Goal: Task Accomplishment & Management: Manage account settings

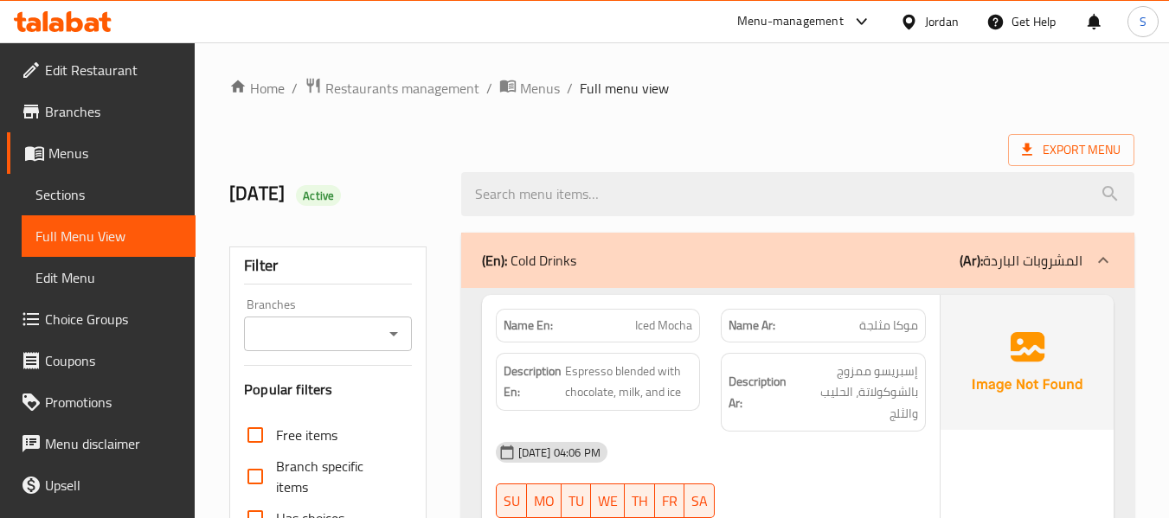
scroll to position [10089, 0]
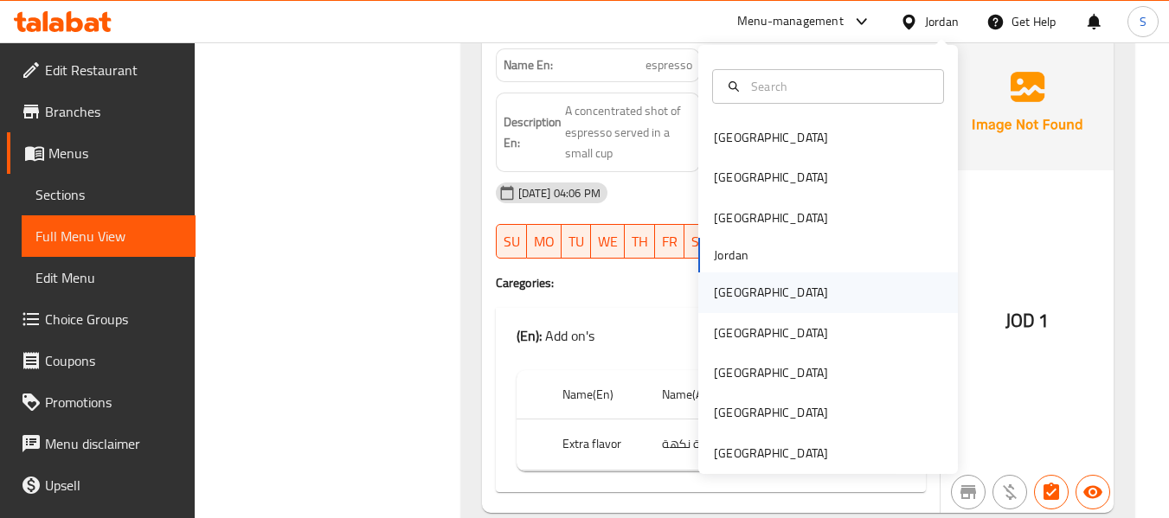
click at [796, 285] on div "[GEOGRAPHIC_DATA]" at bounding box center [828, 292] width 260 height 40
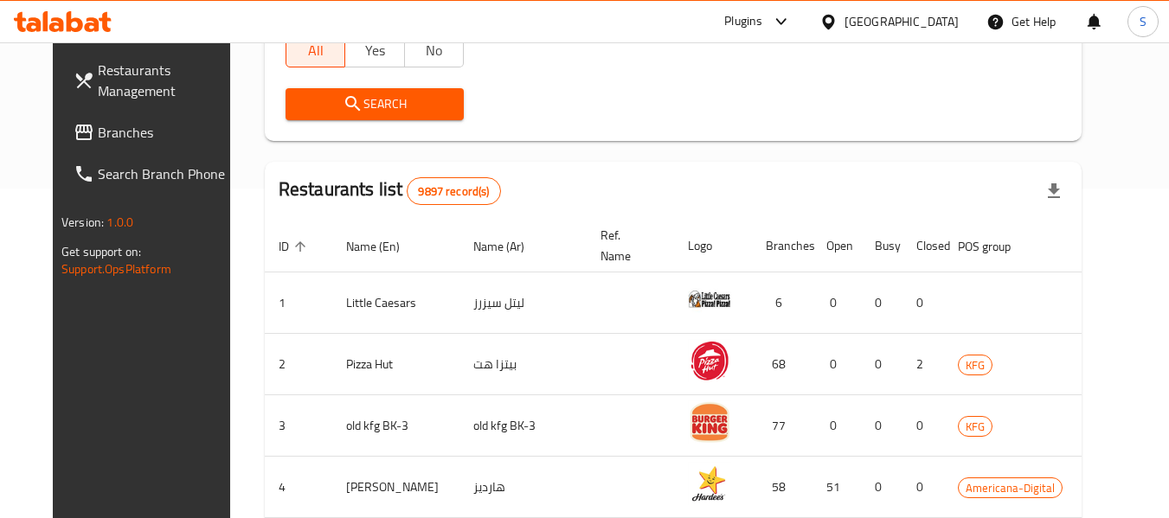
scroll to position [186, 0]
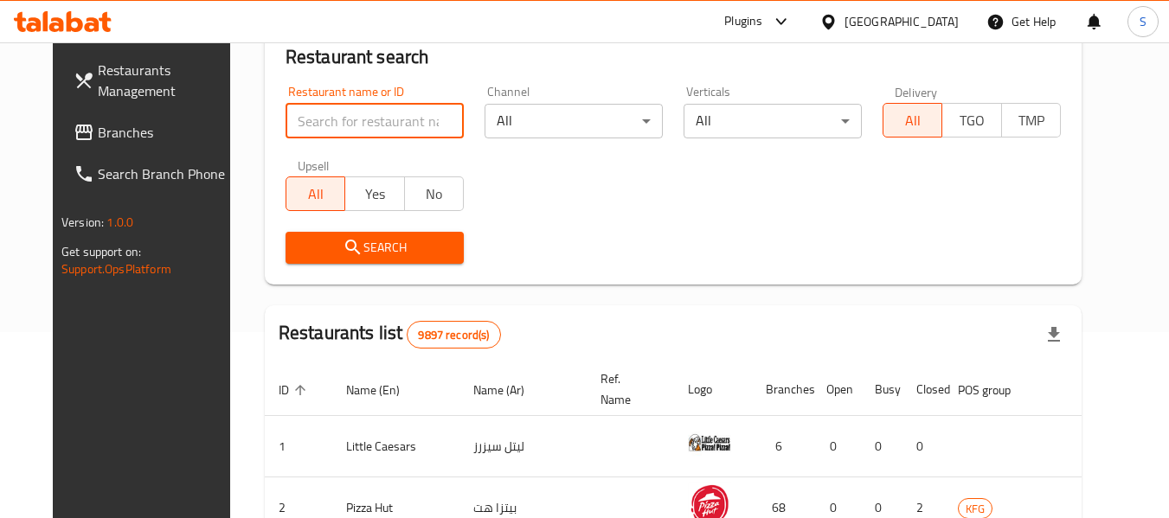
click at [389, 121] on input "search" at bounding box center [374, 121] width 178 height 35
paste input "705571"
type input "705571"
click button "Search" at bounding box center [374, 248] width 178 height 32
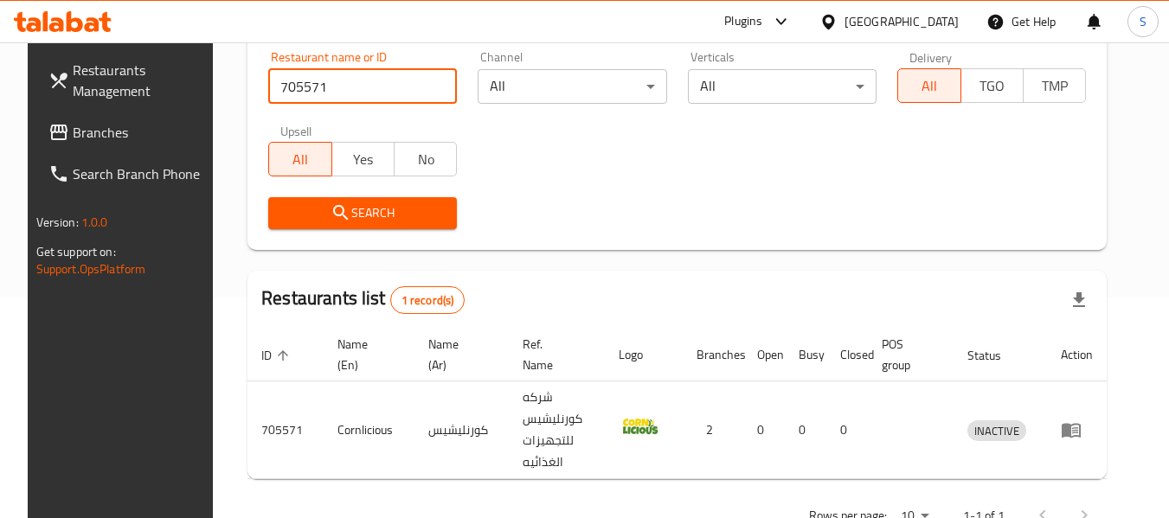
scroll to position [239, 0]
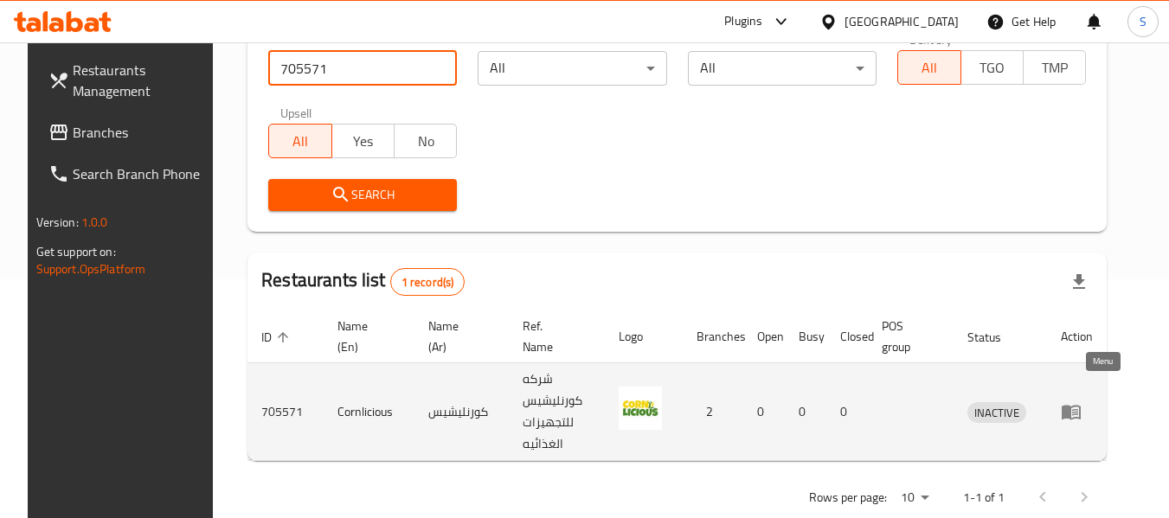
click at [1081, 401] on icon "enhanced table" at bounding box center [1070, 411] width 21 height 21
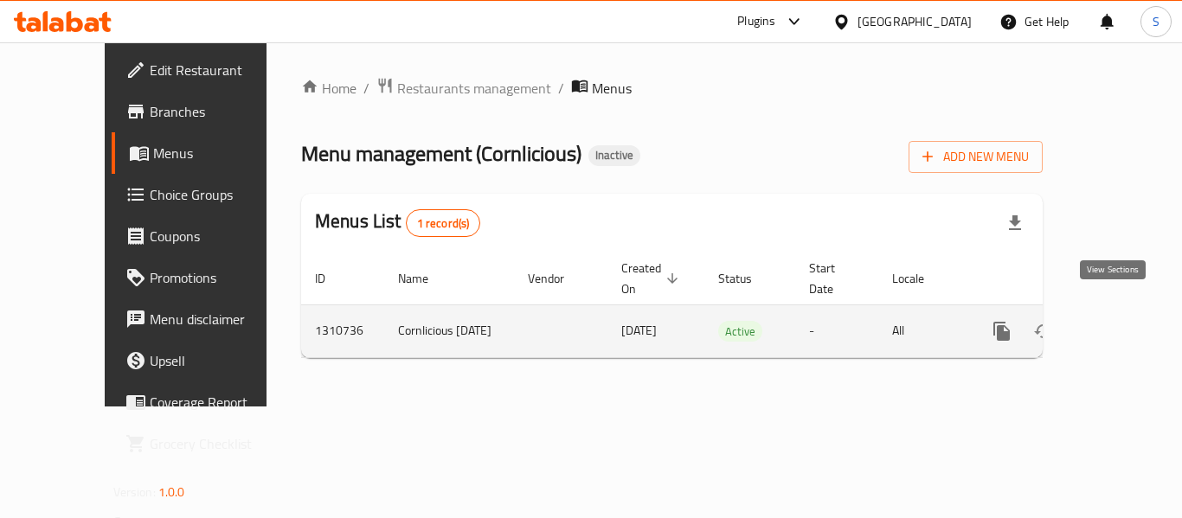
click at [1118, 324] on icon "enhanced table" at bounding box center [1126, 332] width 16 height 16
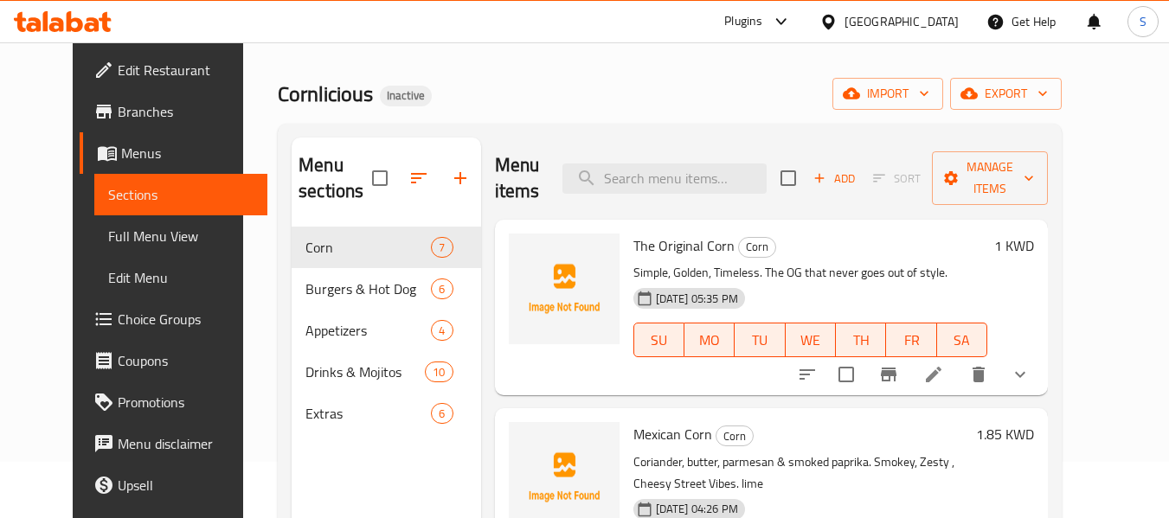
scroll to position [87, 0]
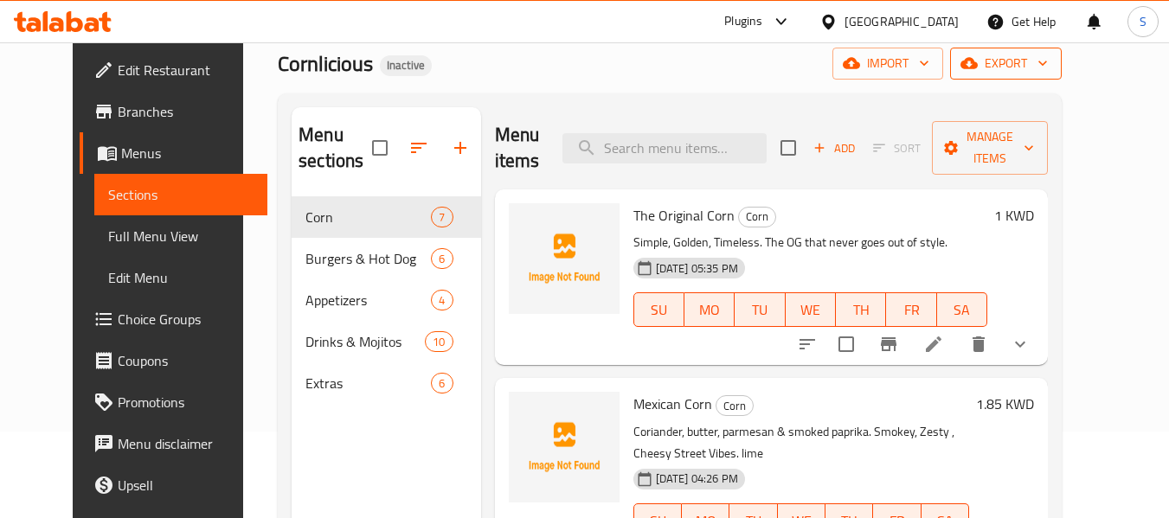
click at [1048, 64] on span "export" at bounding box center [1006, 64] width 84 height 22
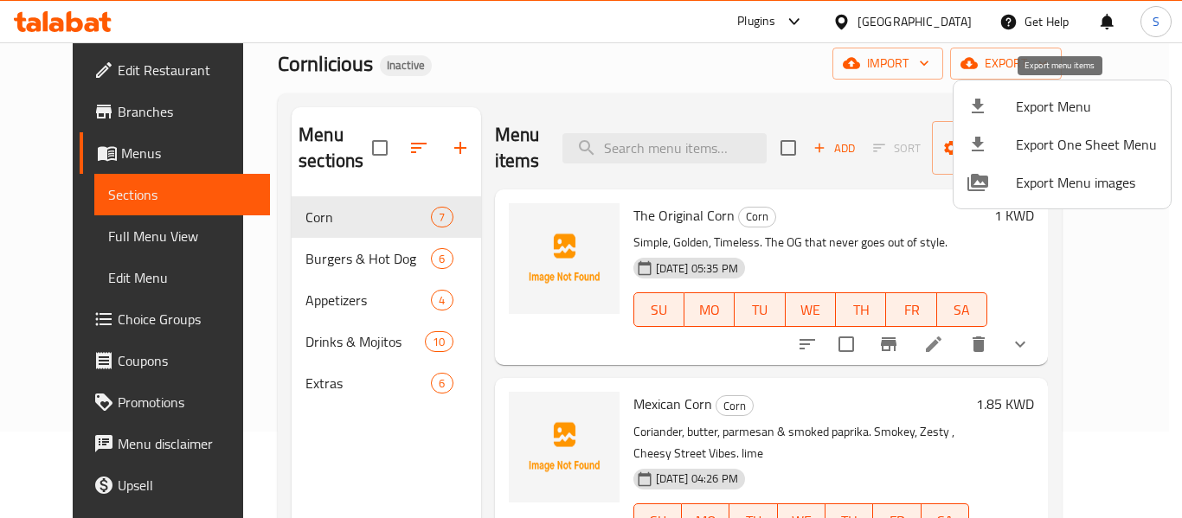
click at [1062, 99] on span "Export Menu" at bounding box center [1086, 106] width 141 height 21
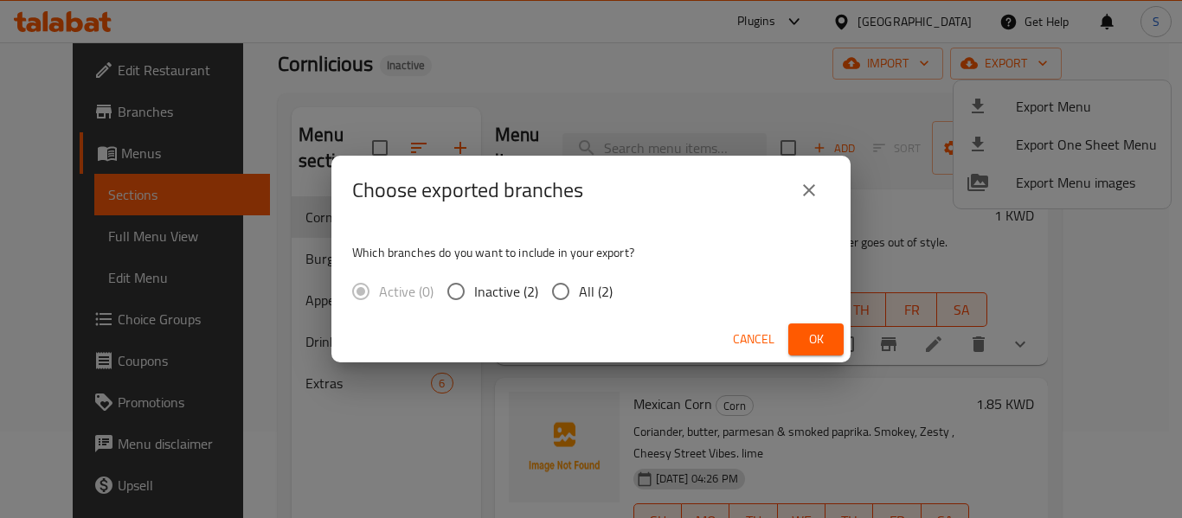
click at [592, 295] on span "All (2)" at bounding box center [596, 291] width 34 height 21
click at [579, 295] on input "All (2)" at bounding box center [560, 291] width 36 height 36
radio input "true"
click at [795, 339] on button "Ok" at bounding box center [815, 340] width 55 height 32
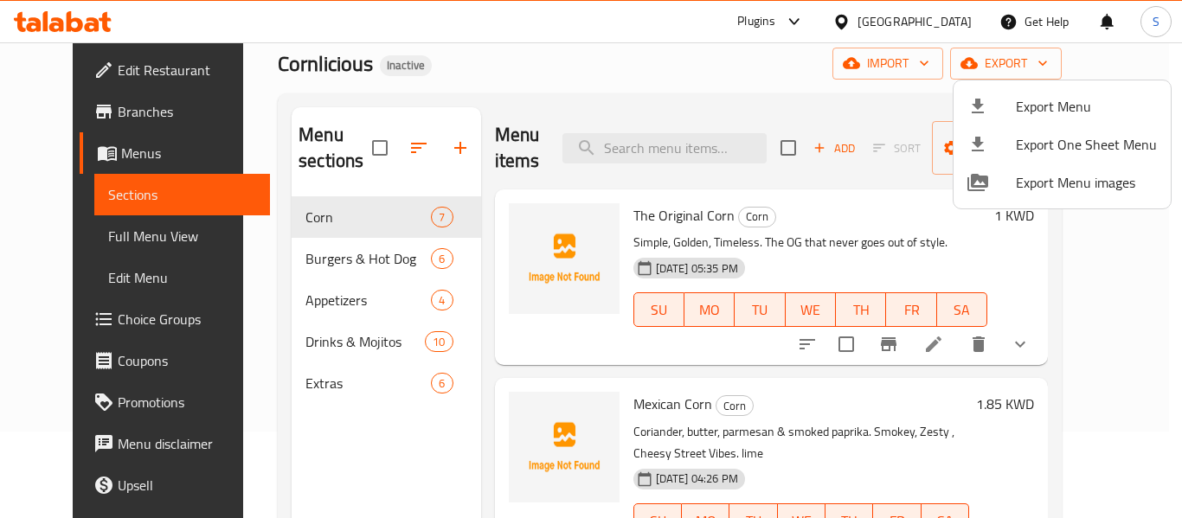
click at [649, 49] on div at bounding box center [591, 259] width 1182 height 518
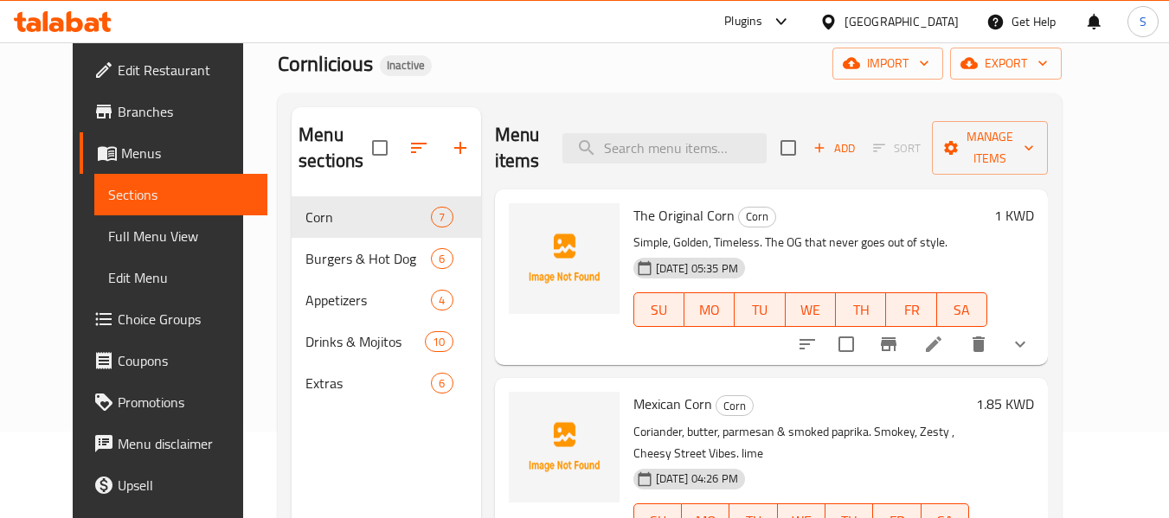
click at [132, 63] on span "Edit Restaurant" at bounding box center [186, 70] width 137 height 21
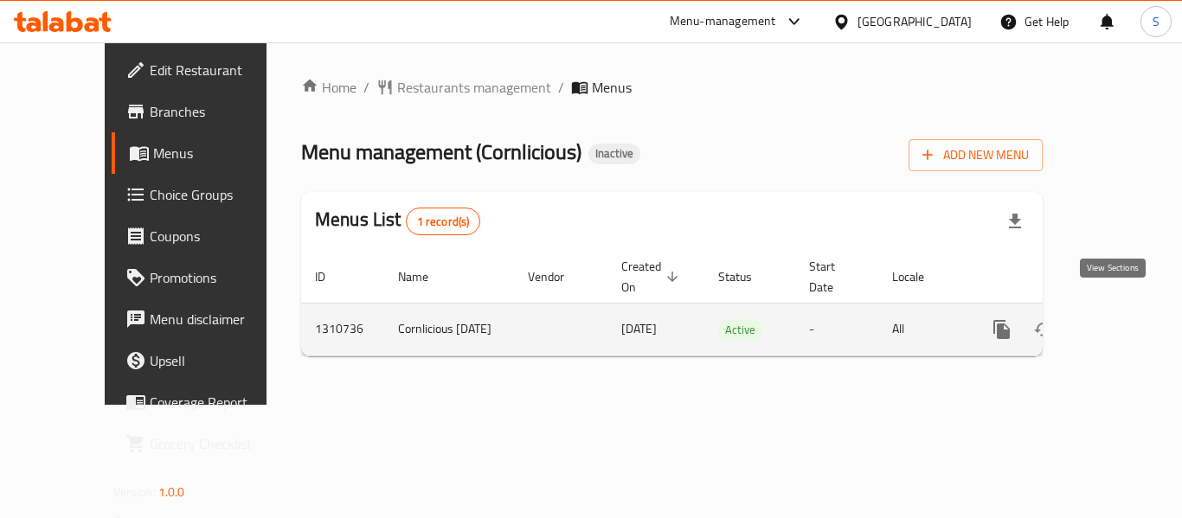
click at [1116, 319] on icon "enhanced table" at bounding box center [1126, 329] width 21 height 21
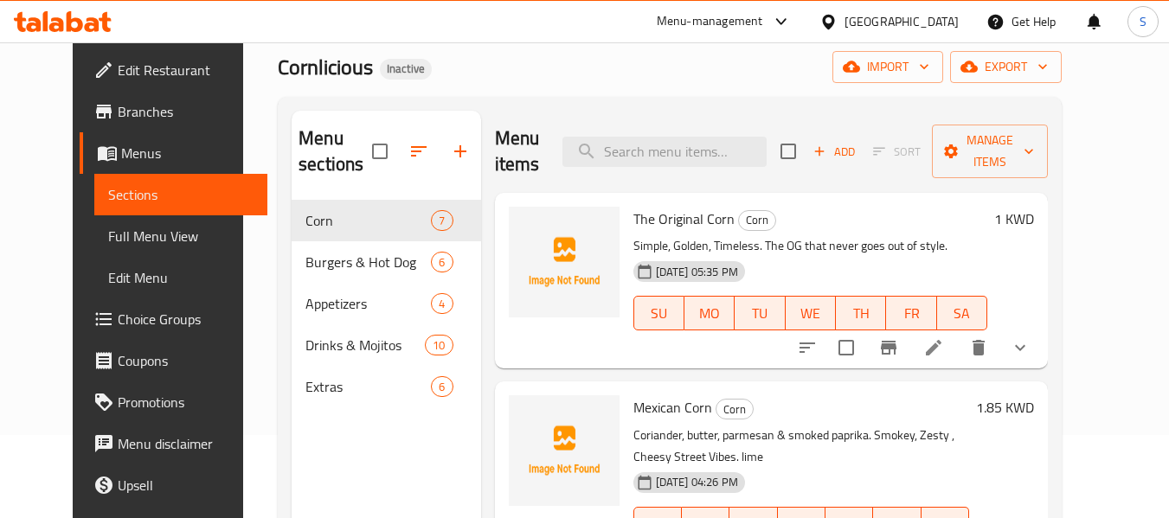
scroll to position [87, 0]
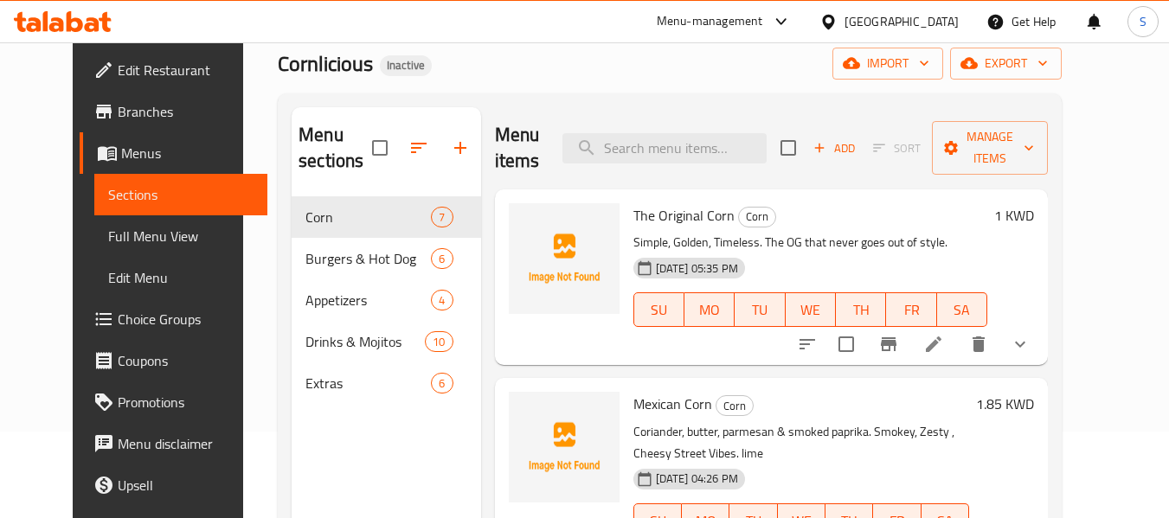
click at [128, 234] on span "Full Menu View" at bounding box center [181, 236] width 146 height 21
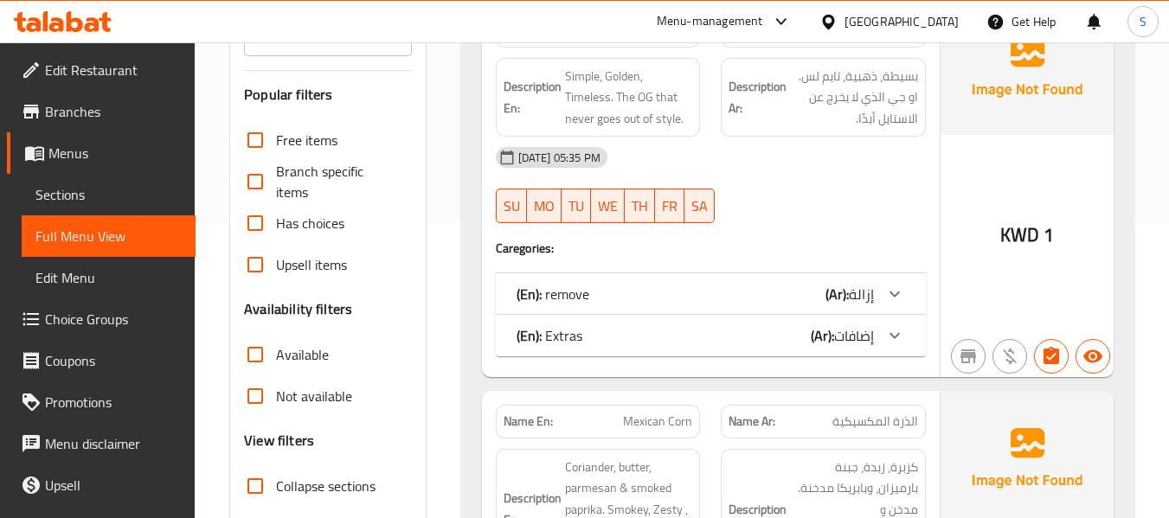
scroll to position [346, 0]
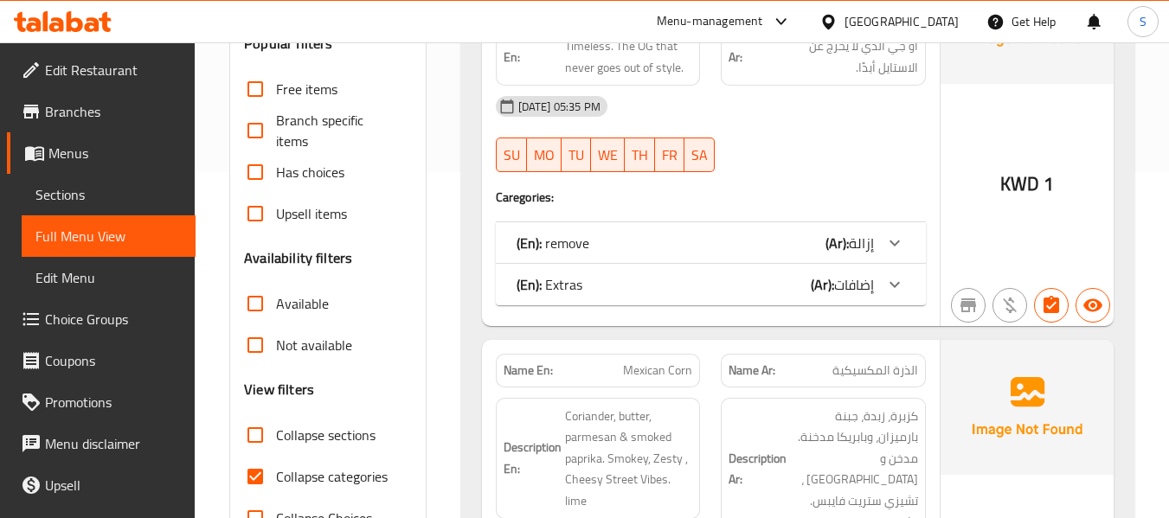
click at [327, 487] on span "Collapse categories" at bounding box center [332, 476] width 112 height 21
click at [276, 497] on input "Collapse categories" at bounding box center [255, 477] width 42 height 42
checkbox input "false"
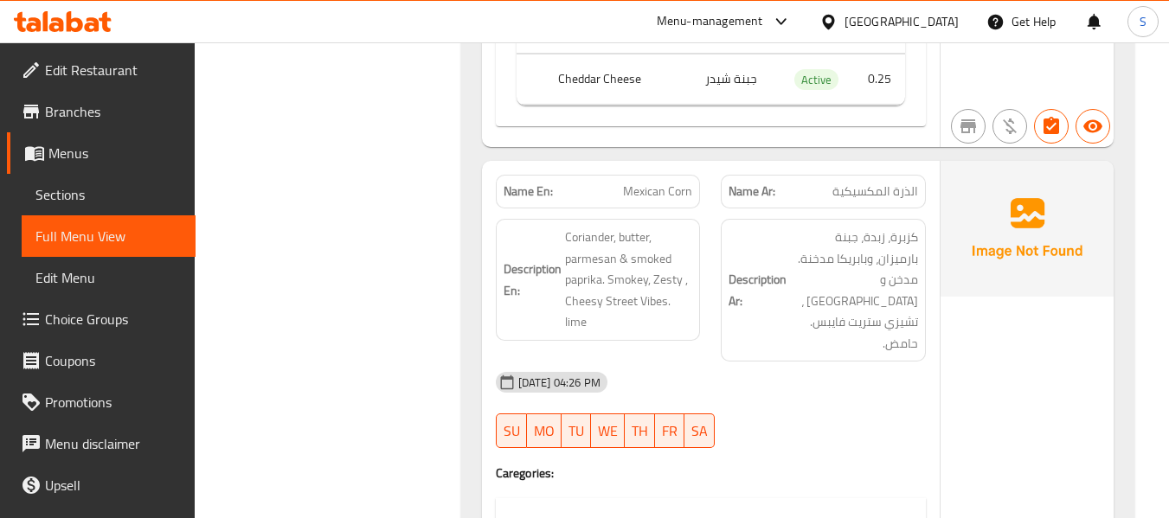
scroll to position [1389, 0]
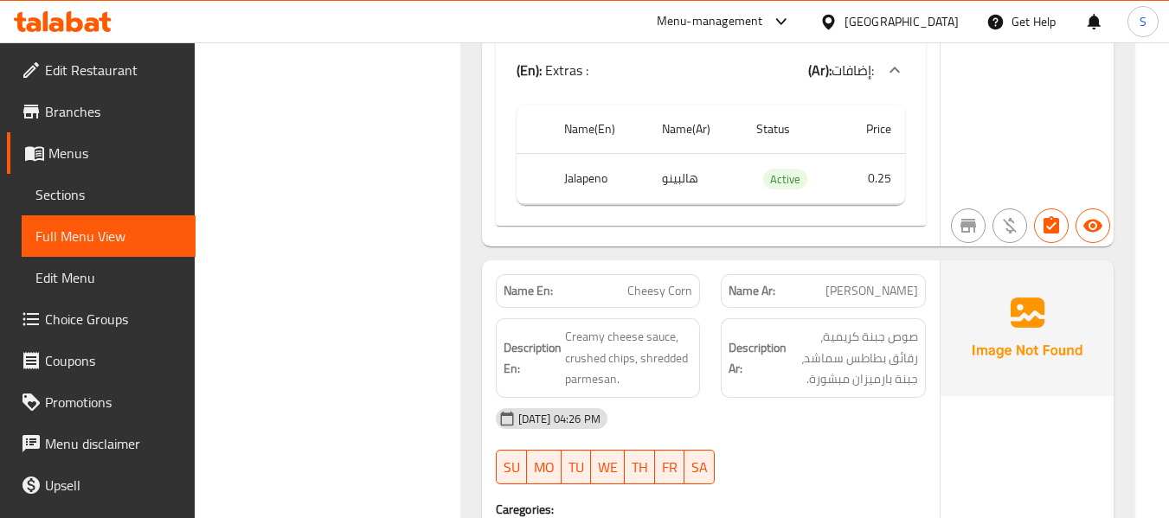
scroll to position [3292, 0]
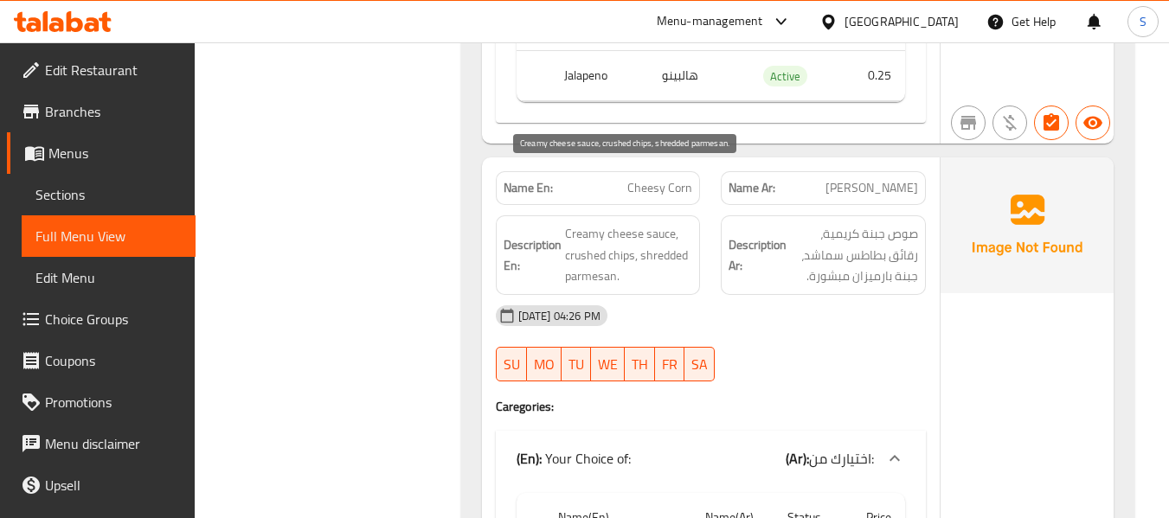
click at [619, 223] on span "Creamy cheese sauce, crushed chips, shredded parmesan." at bounding box center [629, 255] width 128 height 64
click at [660, 179] on span "Cheesy Corn" at bounding box center [659, 188] width 65 height 18
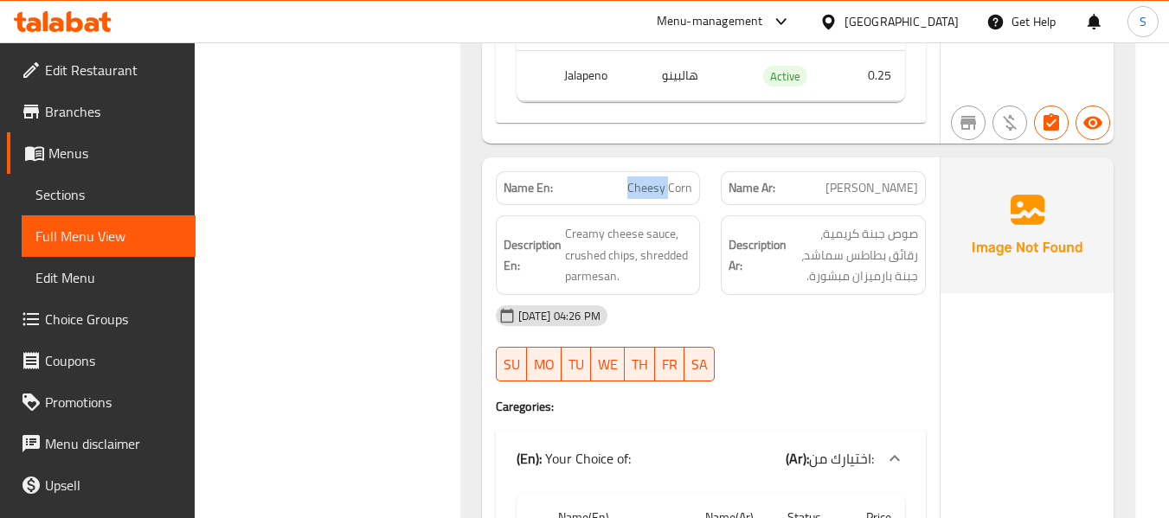
click at [660, 179] on span "Cheesy Corn" at bounding box center [659, 188] width 65 height 18
copy span "Cheesy Corn"
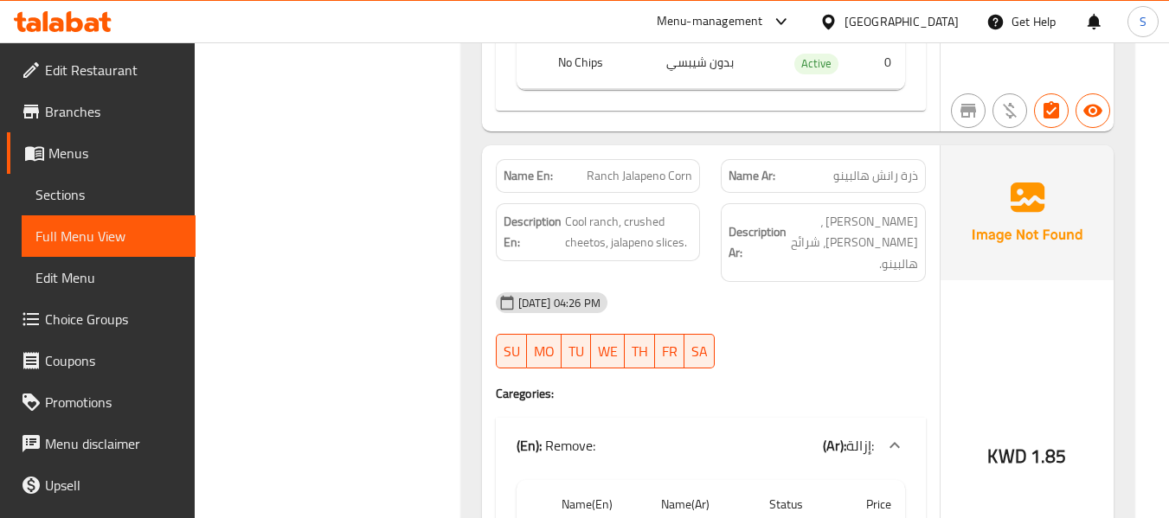
scroll to position [4330, 0]
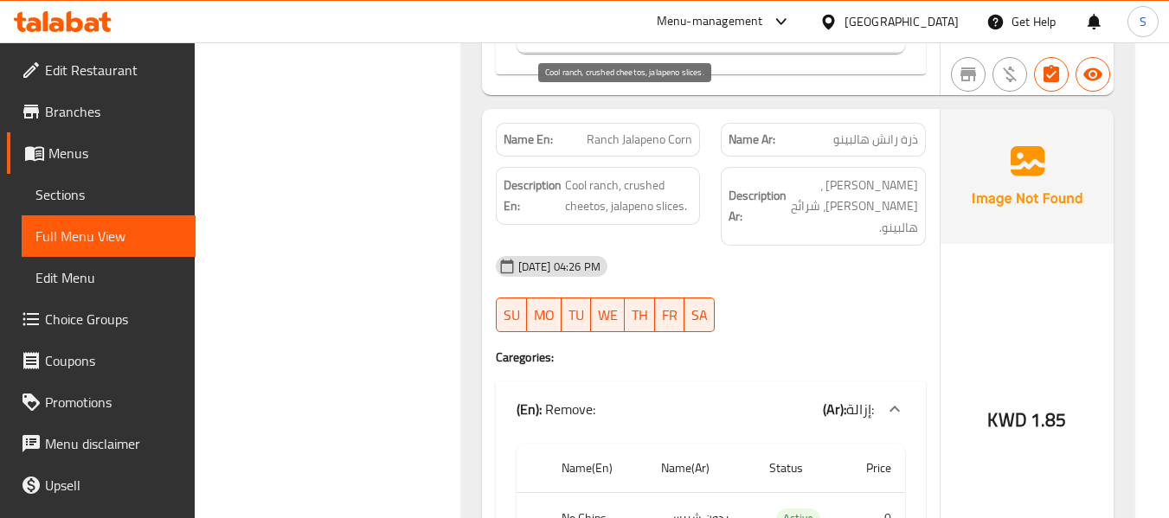
click at [670, 175] on span "Cool ranch, crushed cheetos, jalapeno slices." at bounding box center [629, 196] width 128 height 42
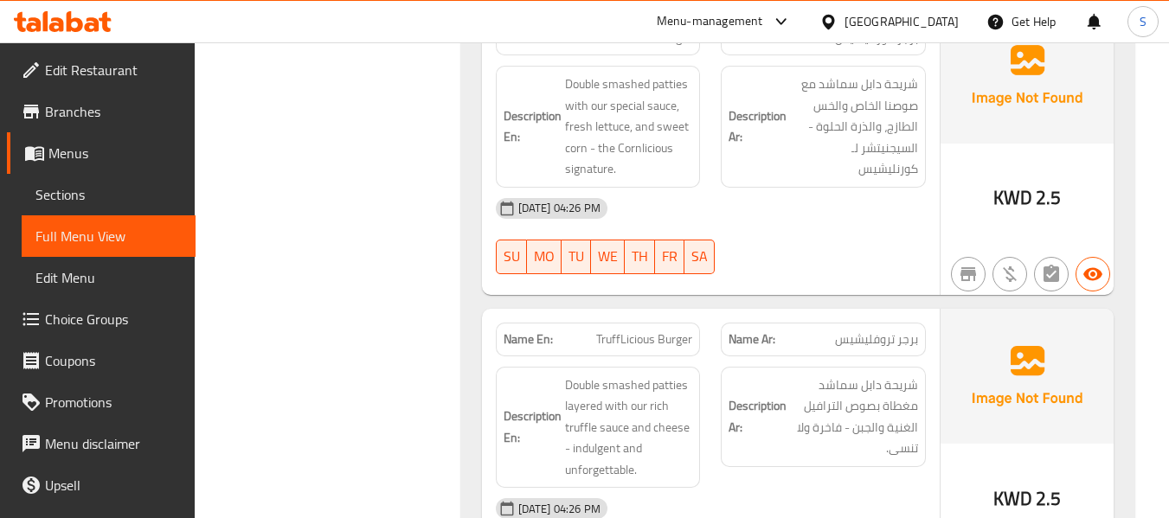
scroll to position [7704, 0]
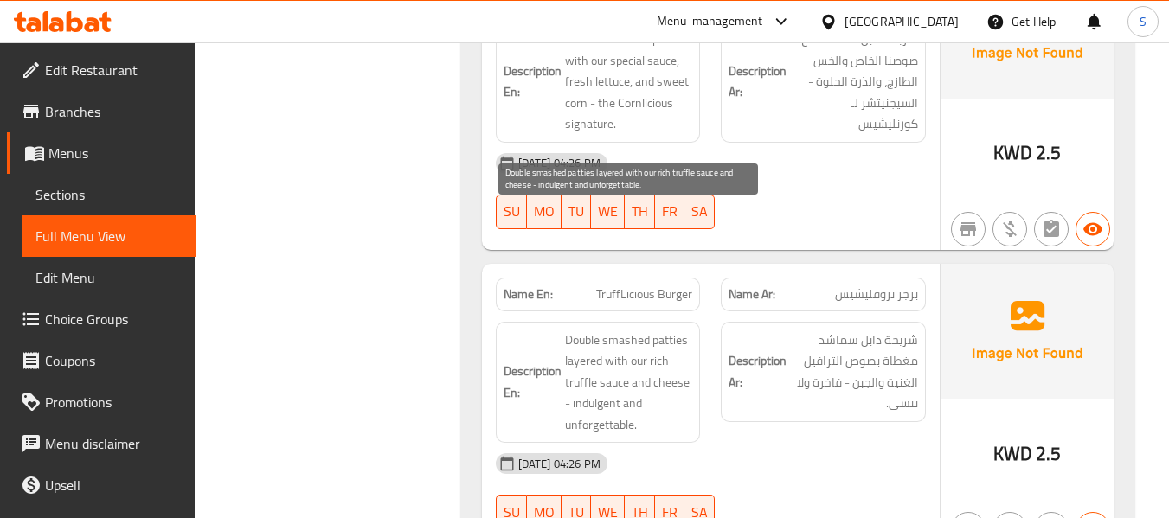
click at [665, 330] on span "Double smashed patties layered with our rich truffle sauce and cheese - indulge…" at bounding box center [629, 383] width 128 height 106
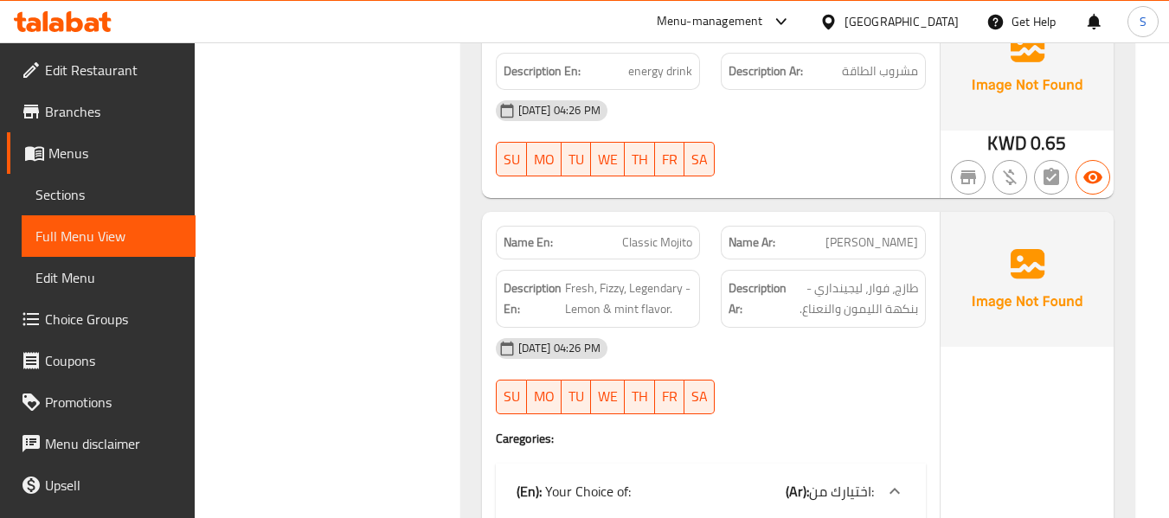
scroll to position [11077, 0]
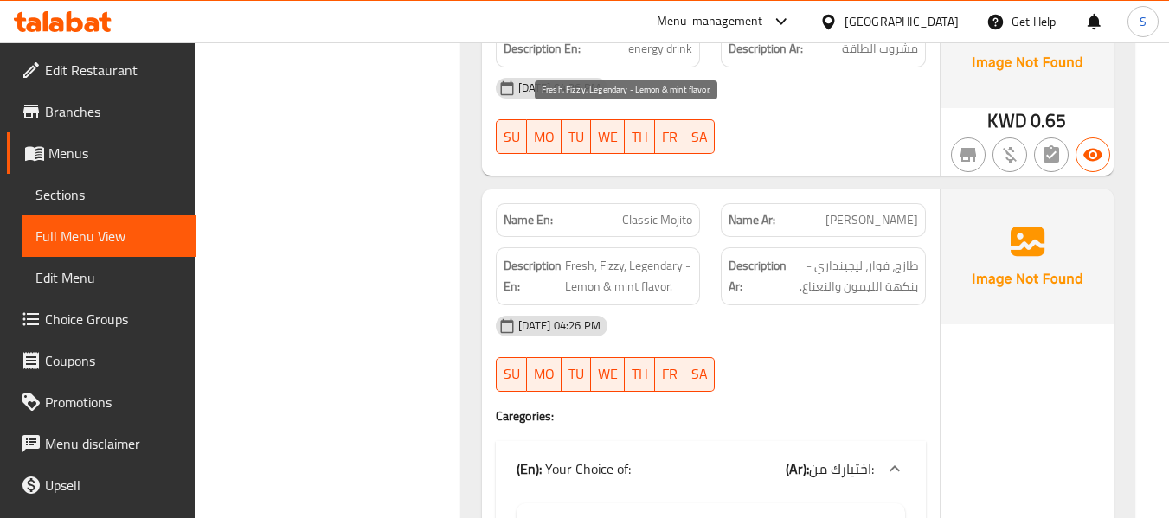
click at [656, 255] on span "Fresh, Fizzy, Legendary - Lemon & mint flavor." at bounding box center [629, 276] width 128 height 42
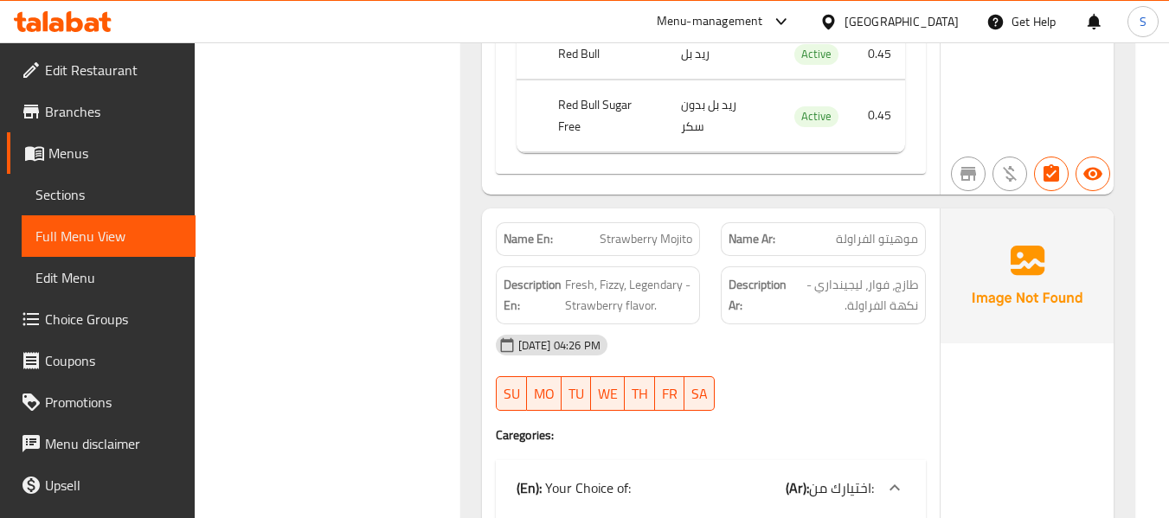
scroll to position [11683, 0]
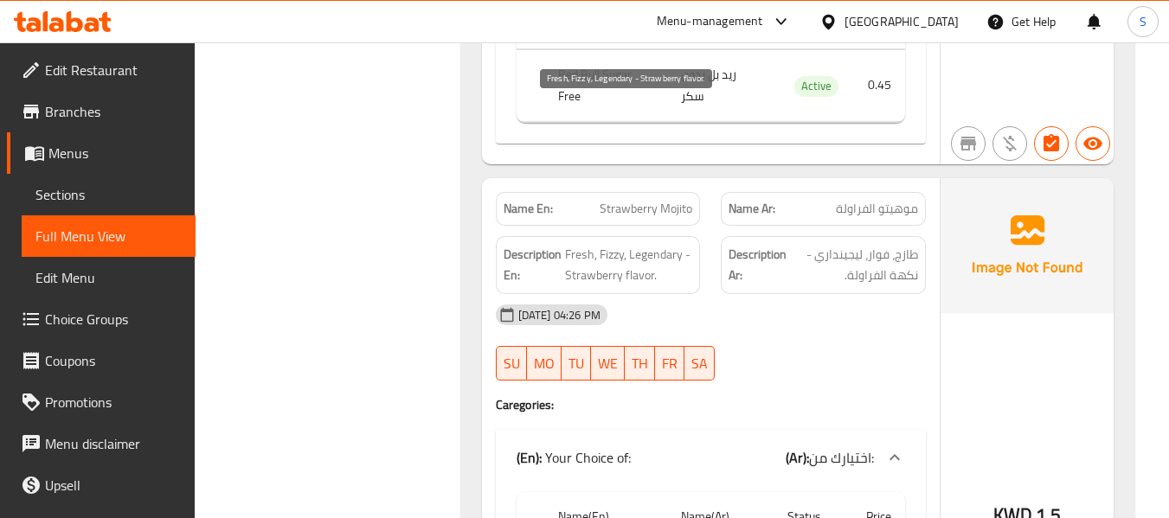
click at [638, 244] on span "Fresh, Fizzy, Legendary - Strawberry flavor." at bounding box center [629, 265] width 128 height 42
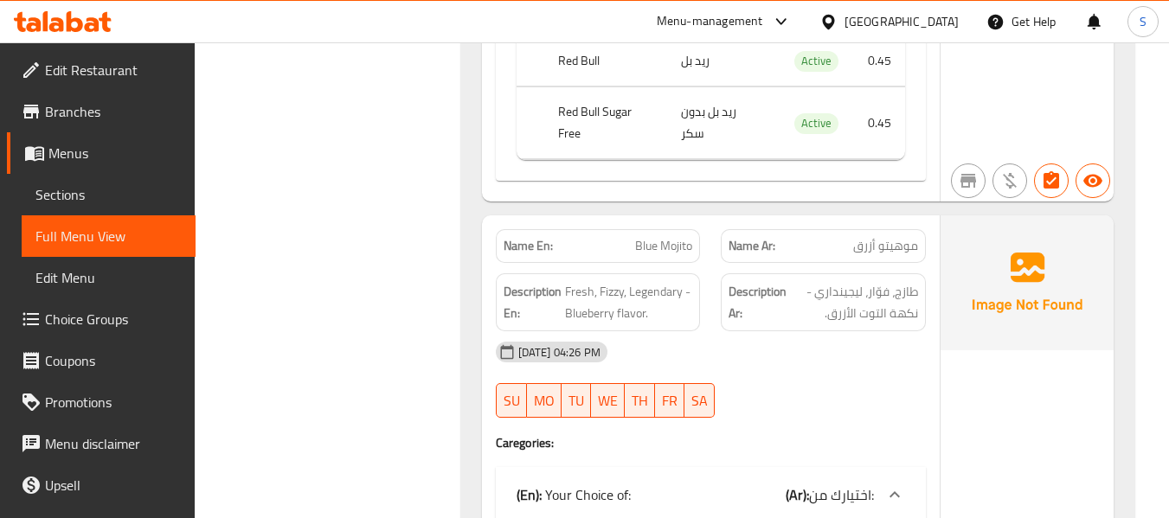
scroll to position [12288, 0]
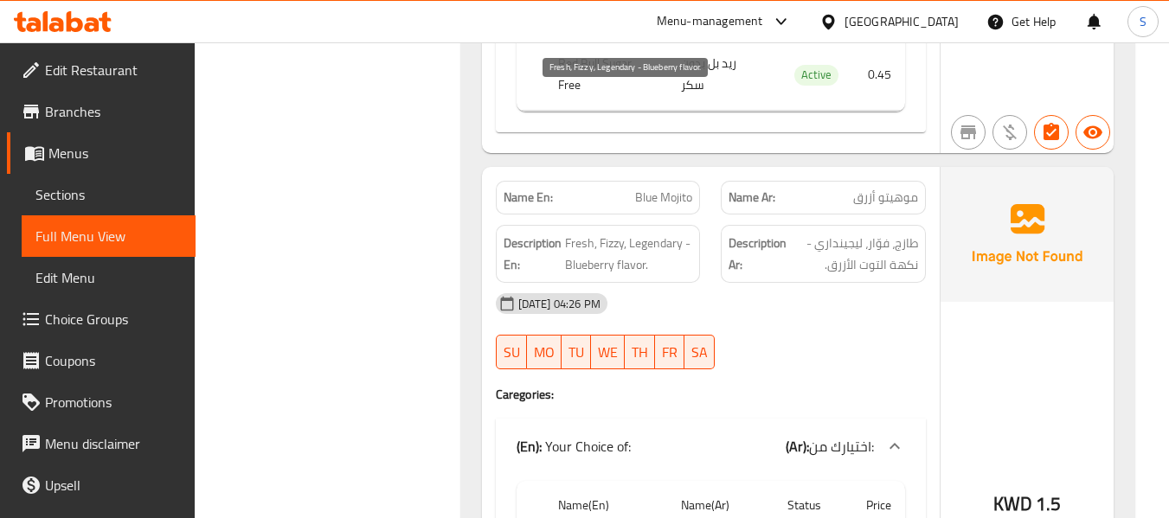
click at [621, 233] on span "Fresh, Fizzy, Legendary - Blueberry flavor." at bounding box center [629, 254] width 128 height 42
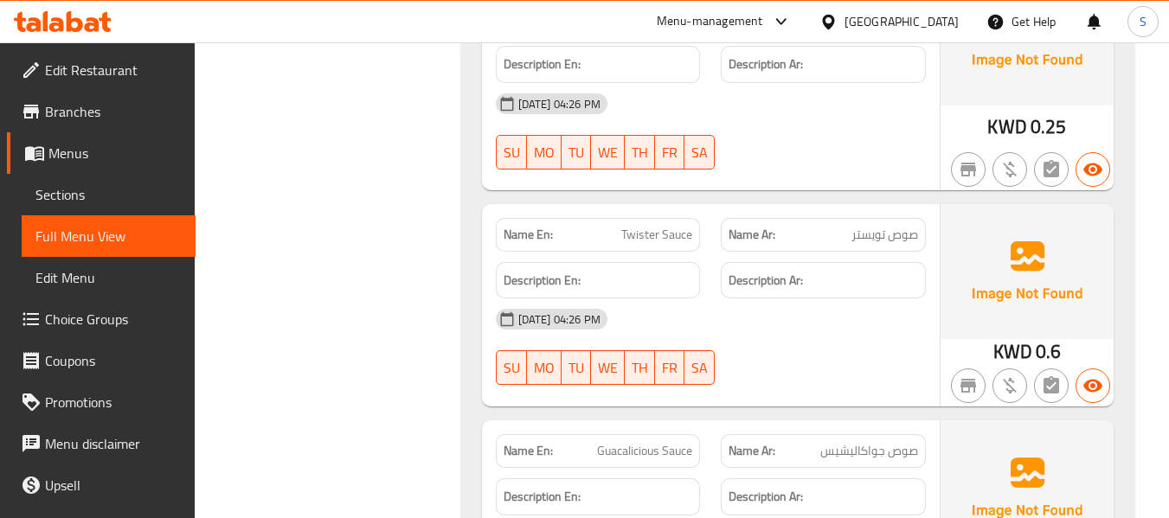
scroll to position [14434, 0]
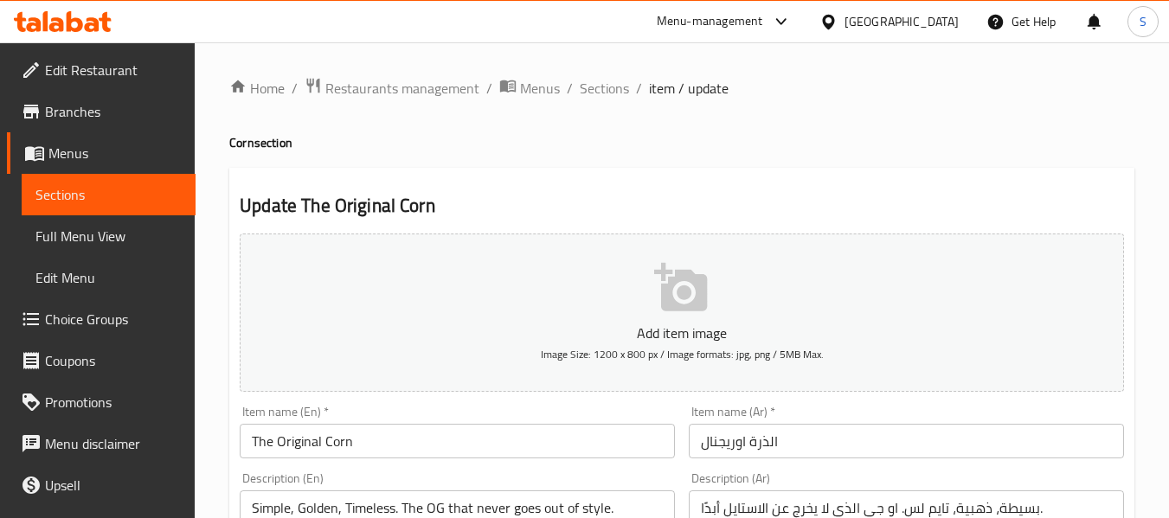
click at [589, 89] on span "Sections" at bounding box center [604, 88] width 49 height 21
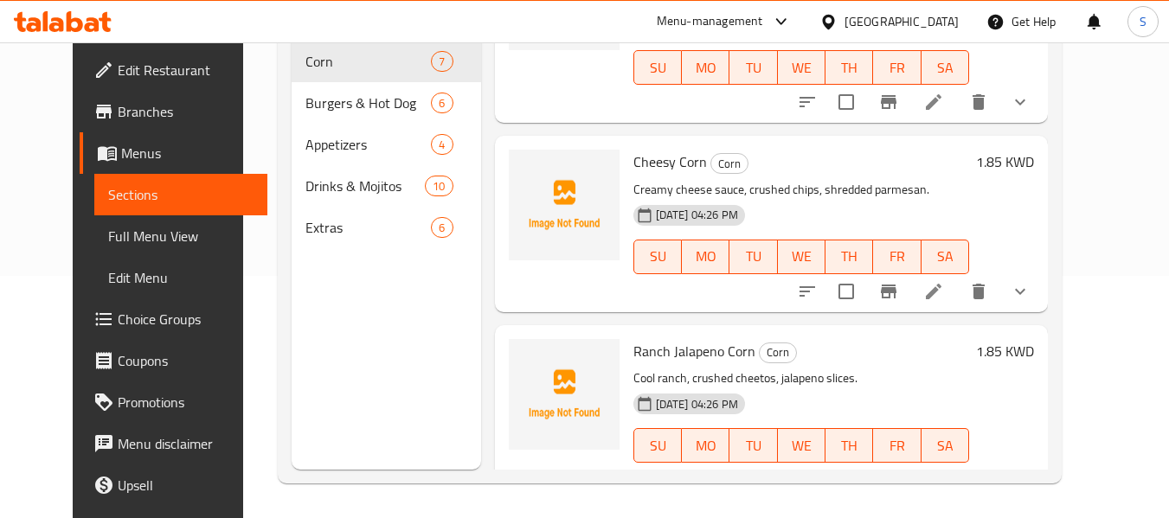
scroll to position [519, 0]
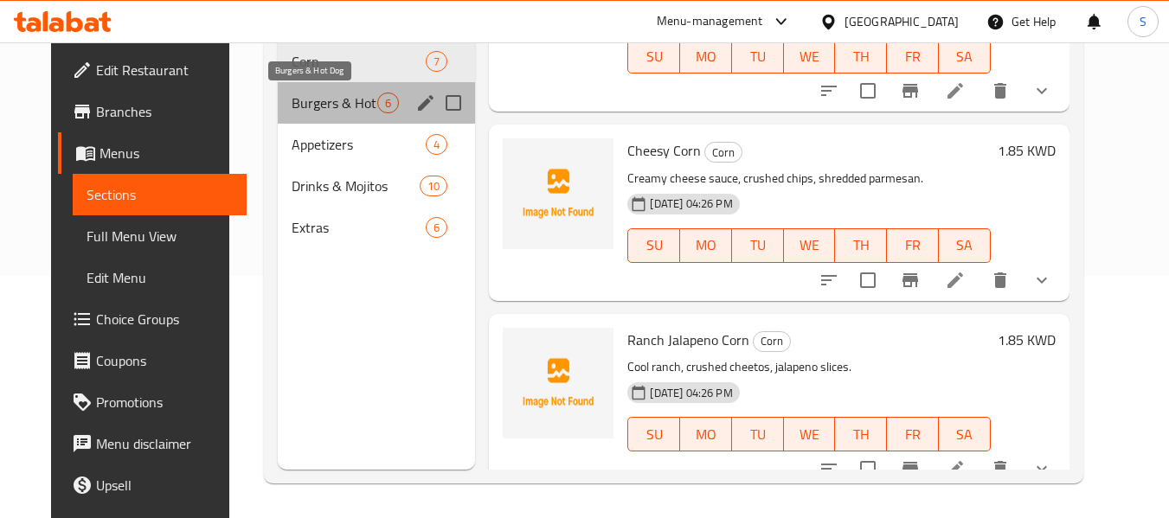
click at [321, 111] on span "Burgers & Hot Dog" at bounding box center [335, 103] width 87 height 21
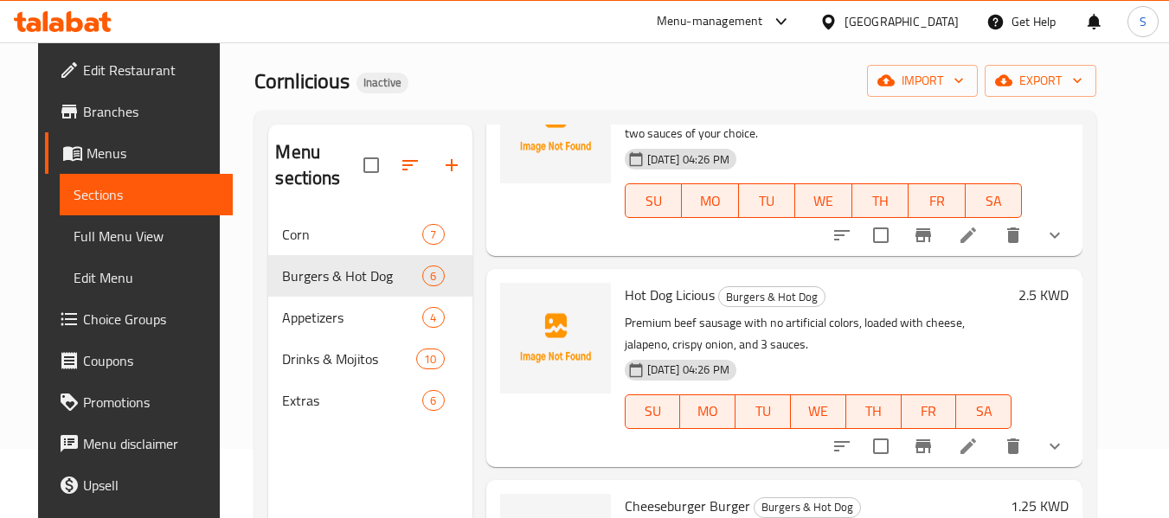
scroll to position [173, 0]
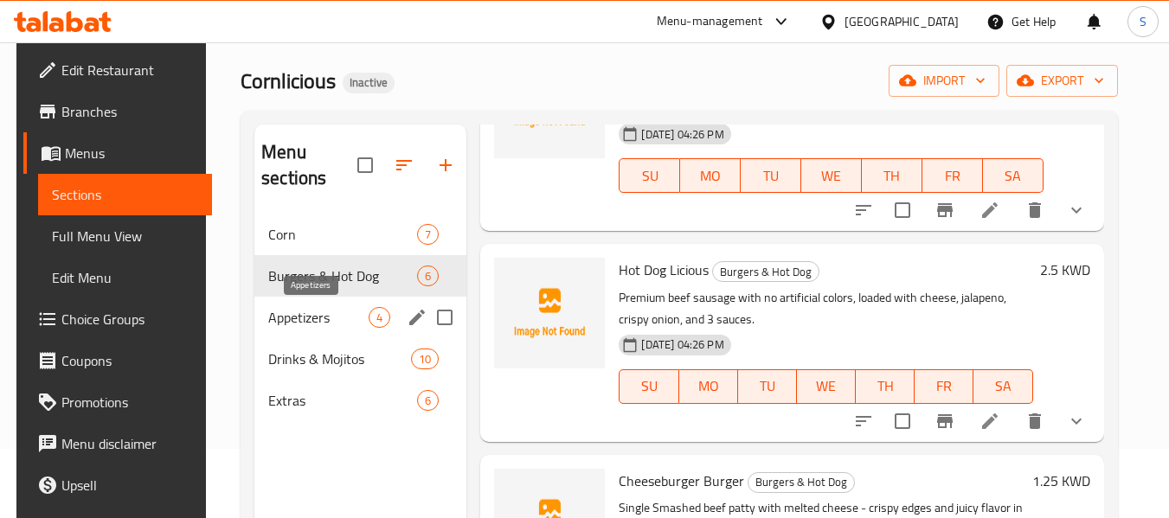
click at [292, 317] on span "Appetizers" at bounding box center [318, 317] width 100 height 21
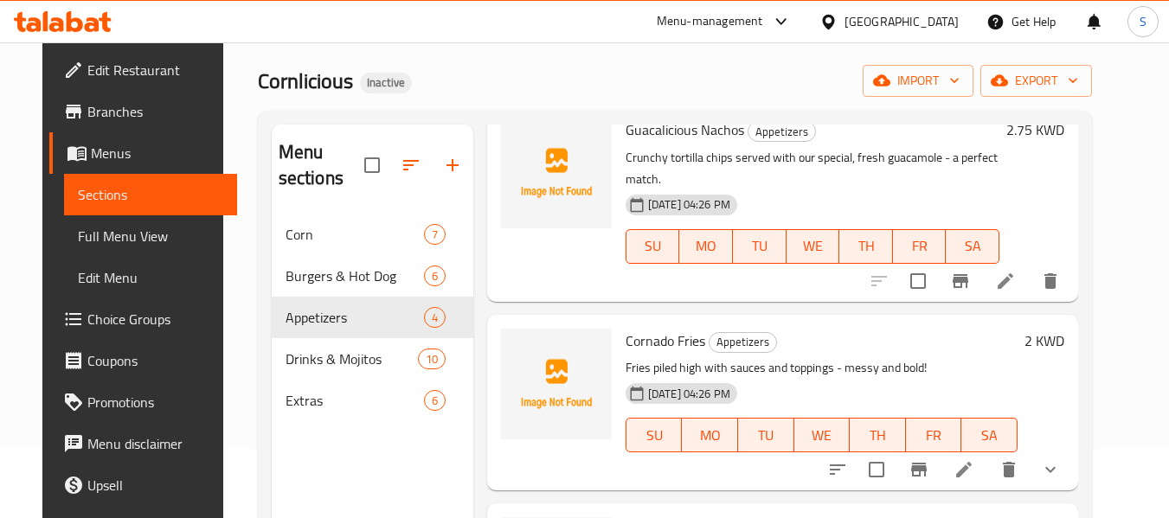
scroll to position [329, 0]
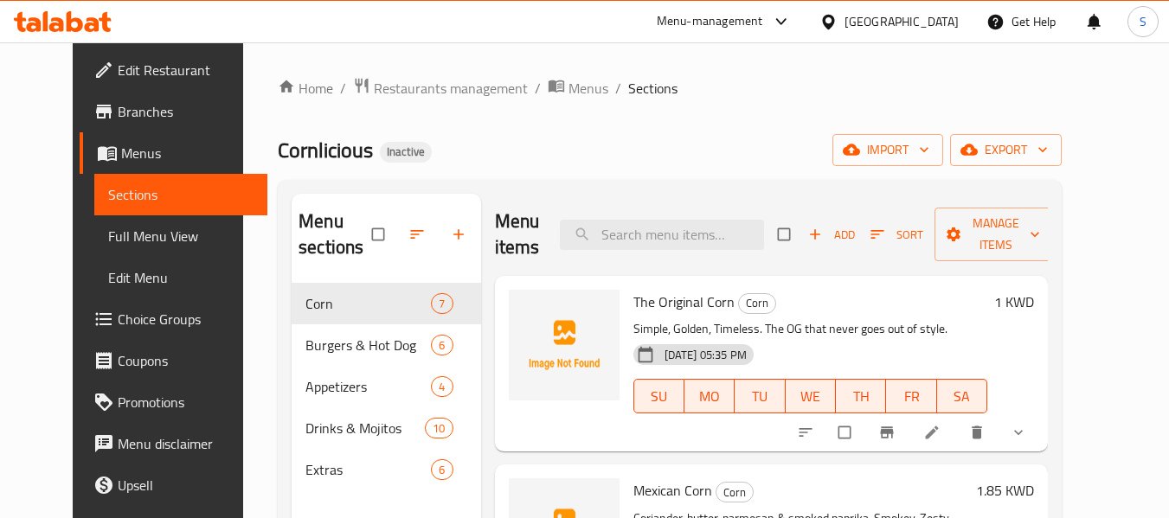
click at [118, 322] on span "Choice Groups" at bounding box center [186, 319] width 137 height 21
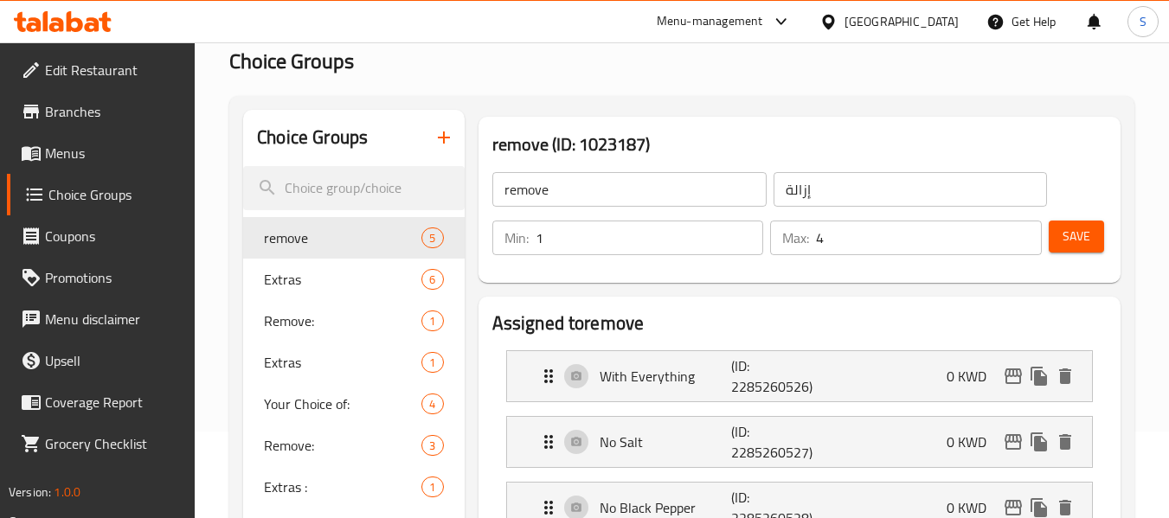
scroll to position [173, 0]
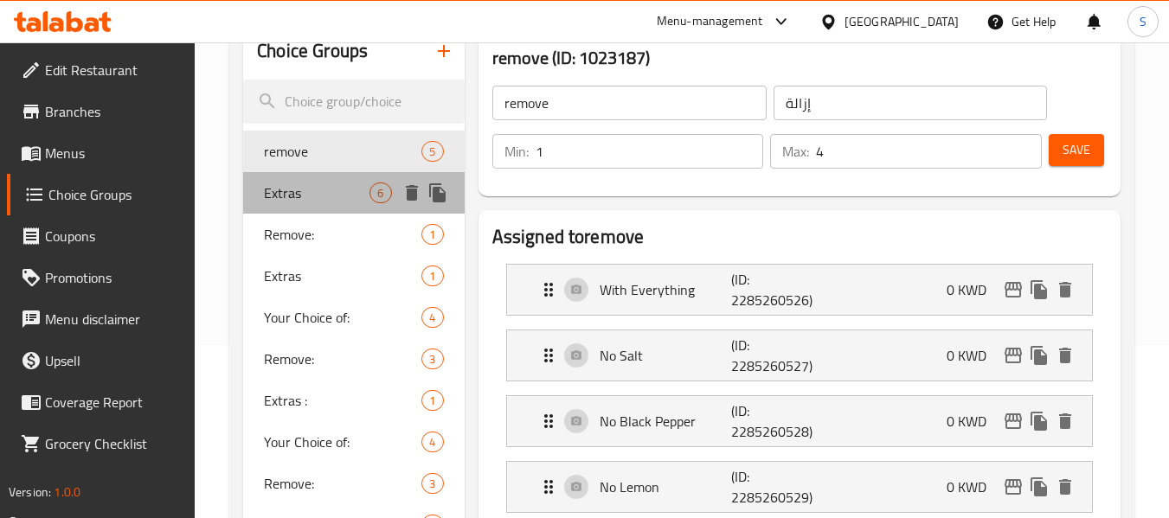
click at [314, 195] on span "Extras" at bounding box center [317, 193] width 106 height 21
type input "Extras"
type input "إضافات"
type input "0"
type input "6"
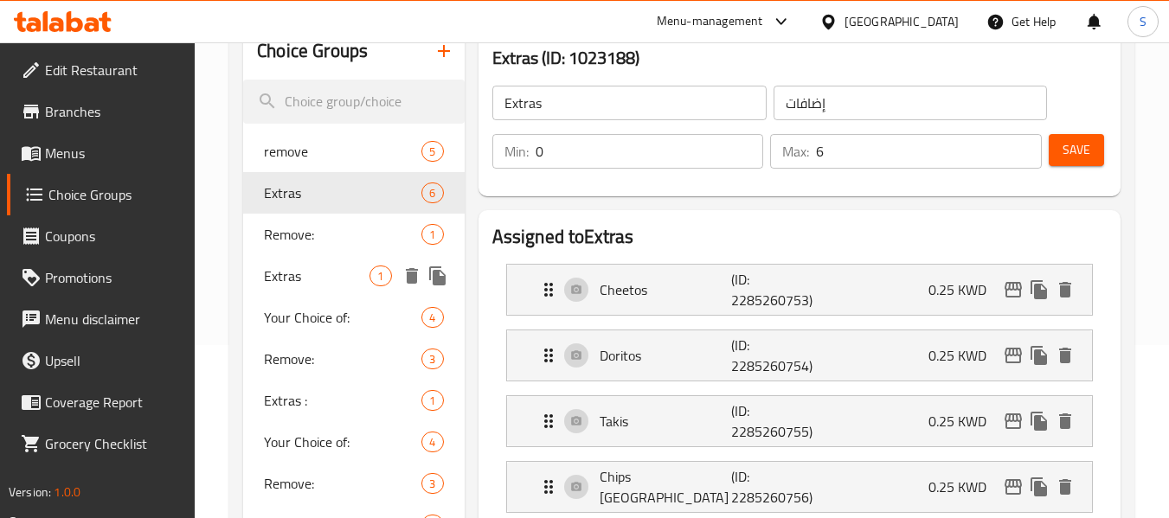
click at [310, 285] on span "Extras" at bounding box center [317, 276] width 106 height 21
type input "Extras"
type input "اضافات"
type input "1"
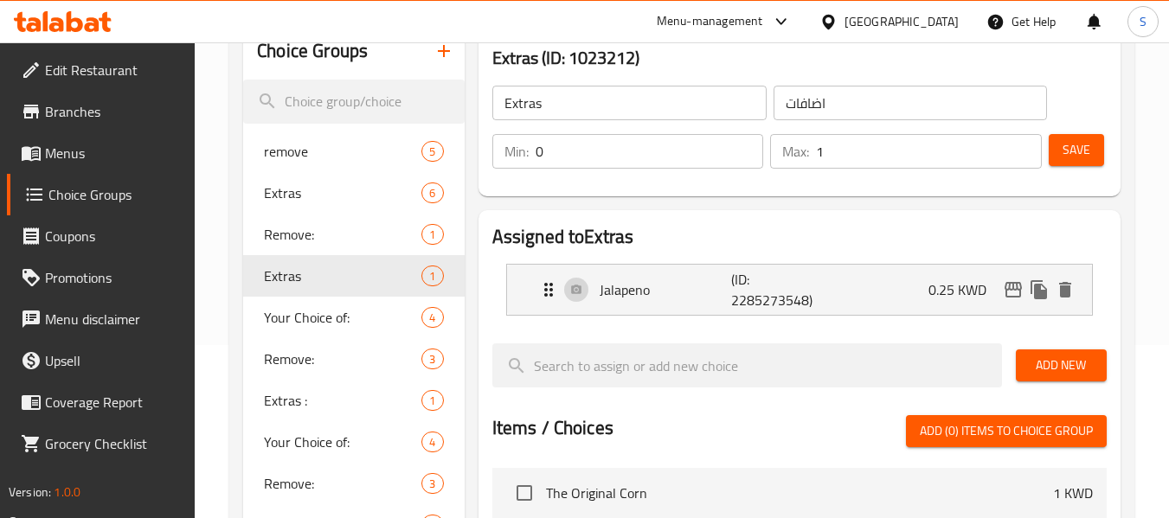
click at [560, 106] on input "Extras" at bounding box center [629, 103] width 274 height 35
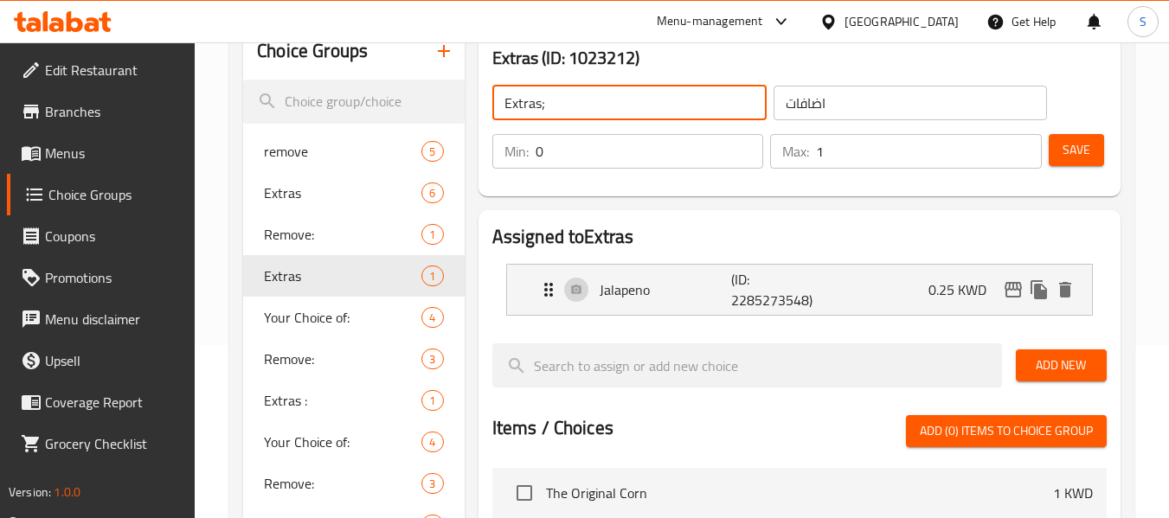
type input "Extras;"
click at [1072, 150] on span "Save" at bounding box center [1076, 150] width 28 height 22
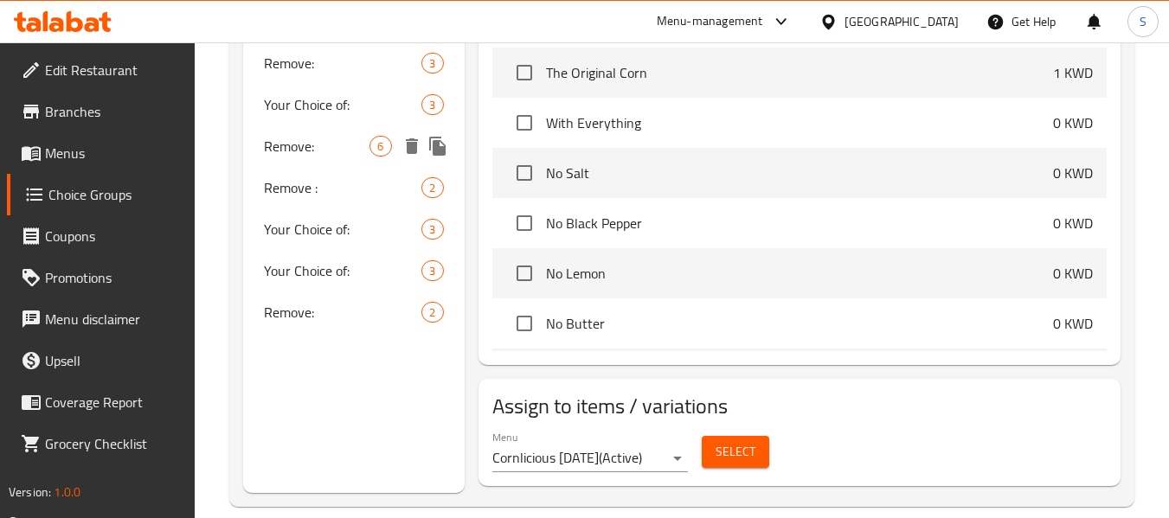
scroll to position [617, 0]
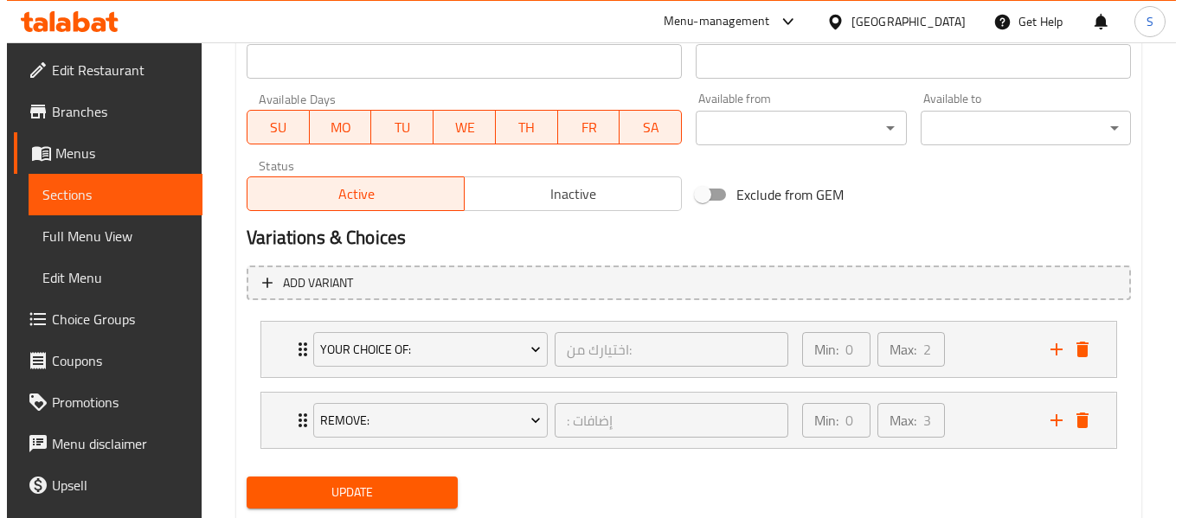
scroll to position [804, 0]
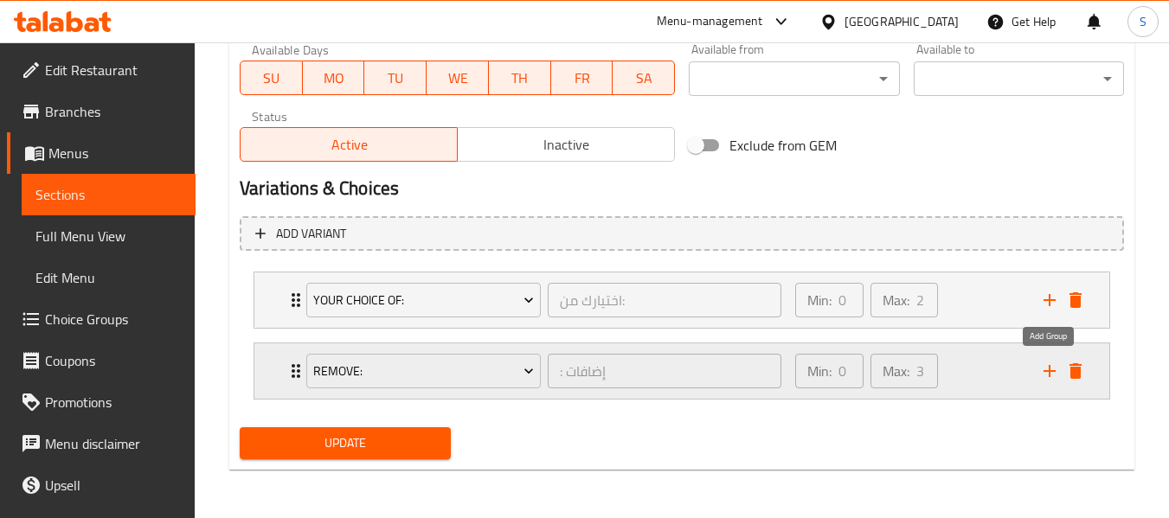
click at [1055, 373] on icon "add" at bounding box center [1049, 371] width 21 height 21
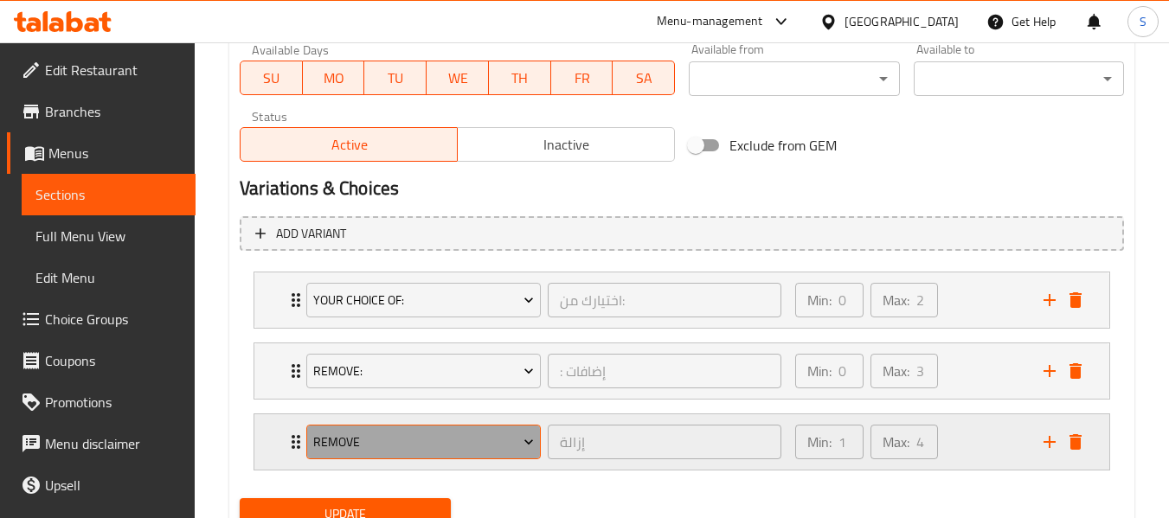
click at [404, 439] on span "remove" at bounding box center [423, 443] width 221 height 22
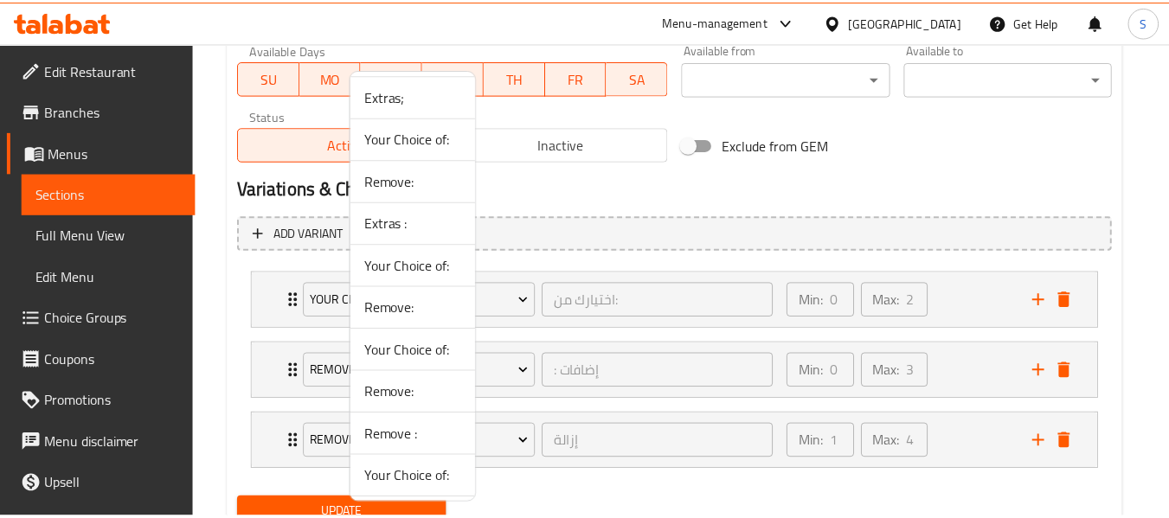
scroll to position [42, 0]
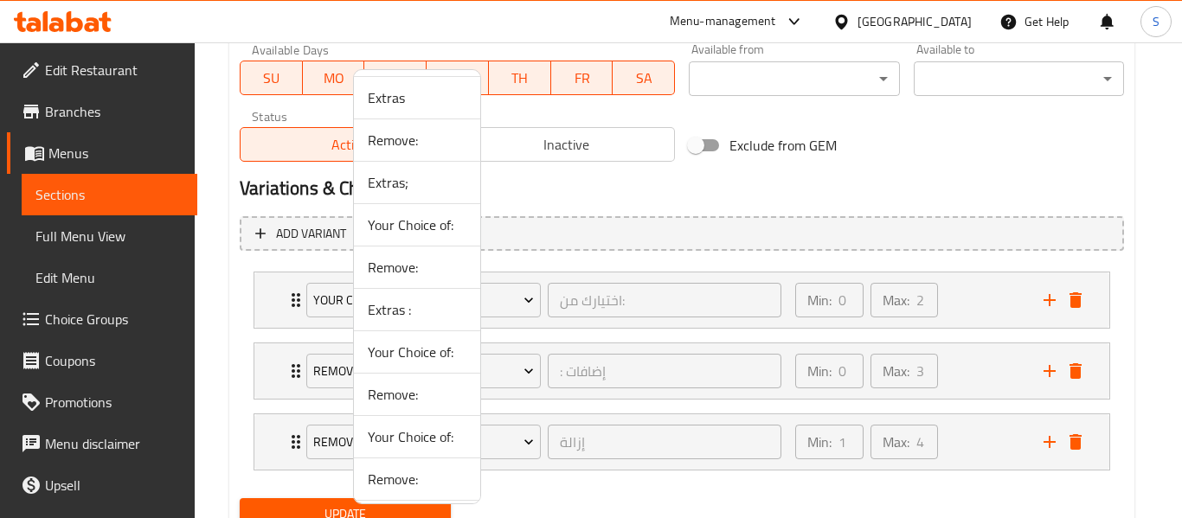
click at [415, 190] on span "Extras;" at bounding box center [417, 182] width 99 height 21
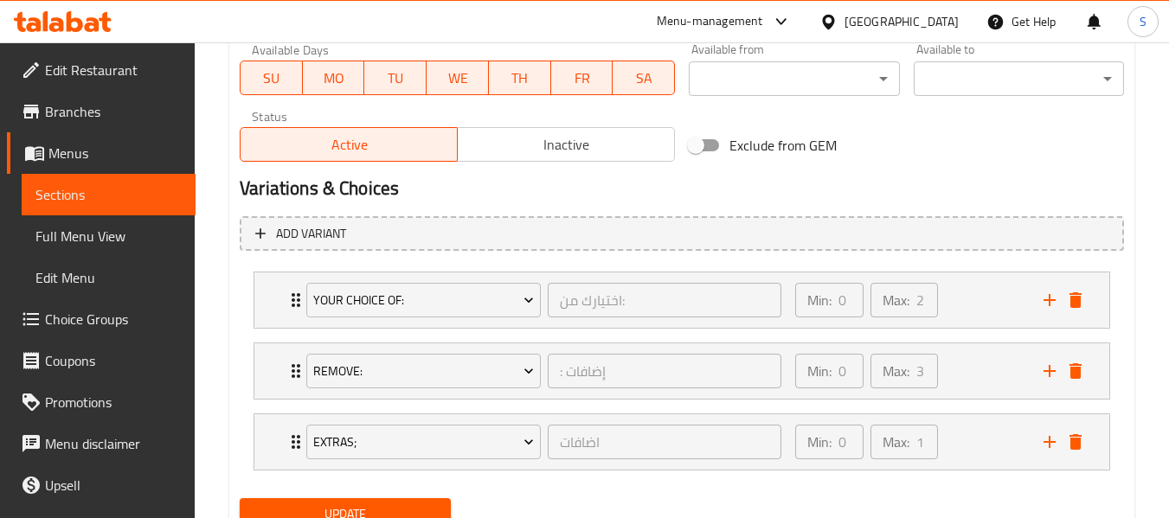
scroll to position [875, 0]
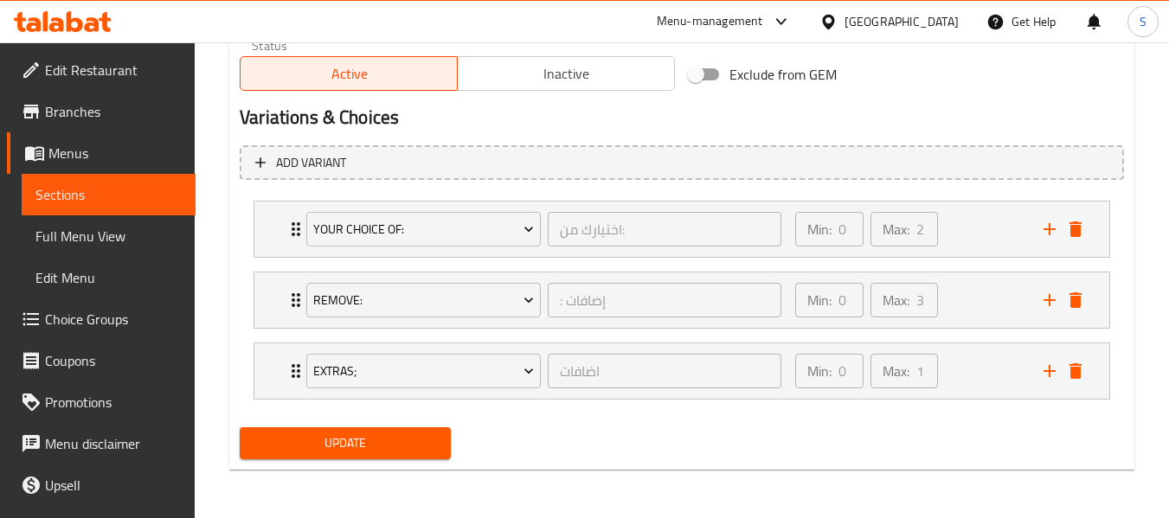
click at [370, 439] on span "Update" at bounding box center [344, 444] width 183 height 22
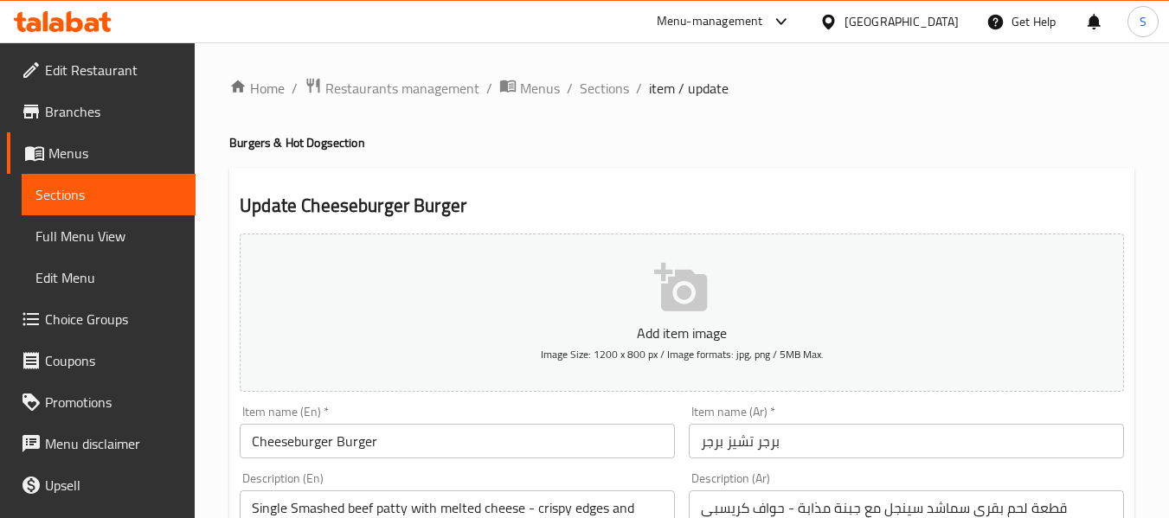
scroll to position [87, 0]
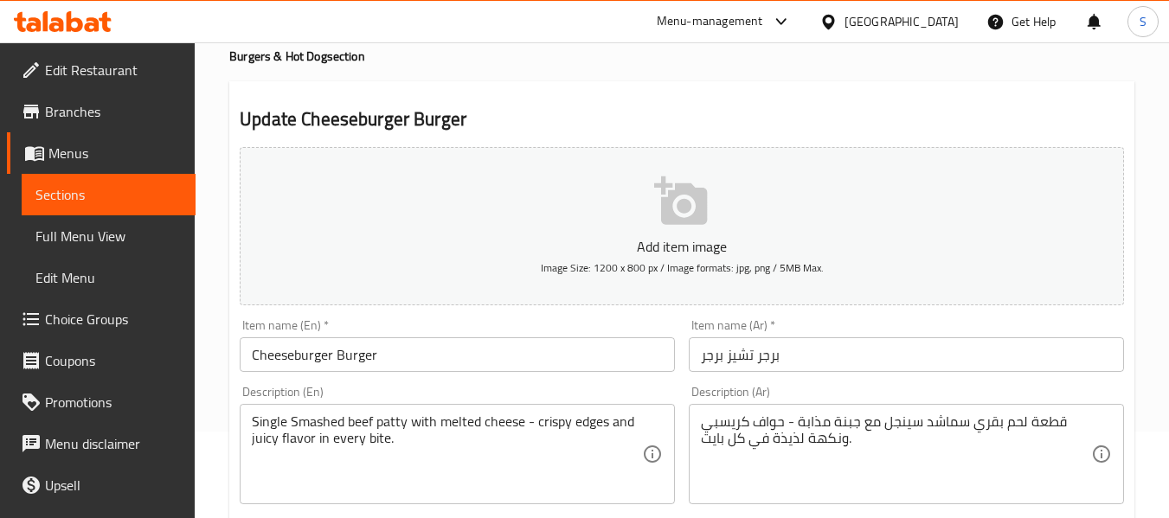
click at [357, 357] on input "Cheeseburger Burger" at bounding box center [457, 354] width 435 height 35
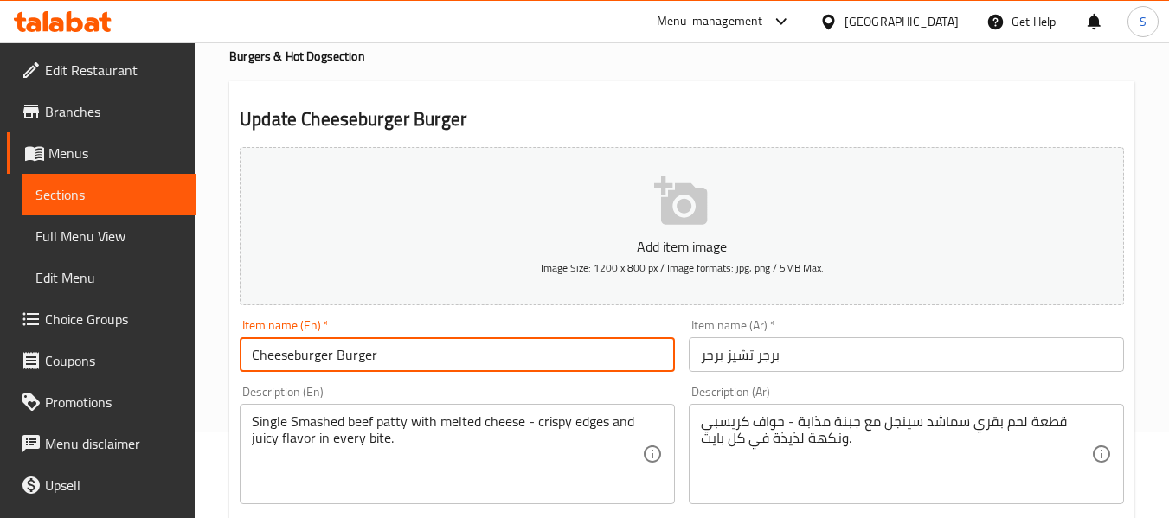
click at [357, 357] on input "Cheeseburger Burger" at bounding box center [457, 354] width 435 height 35
type input "Cheeseburger"
click at [770, 356] on input "برجر تشيز برجر" at bounding box center [906, 354] width 435 height 35
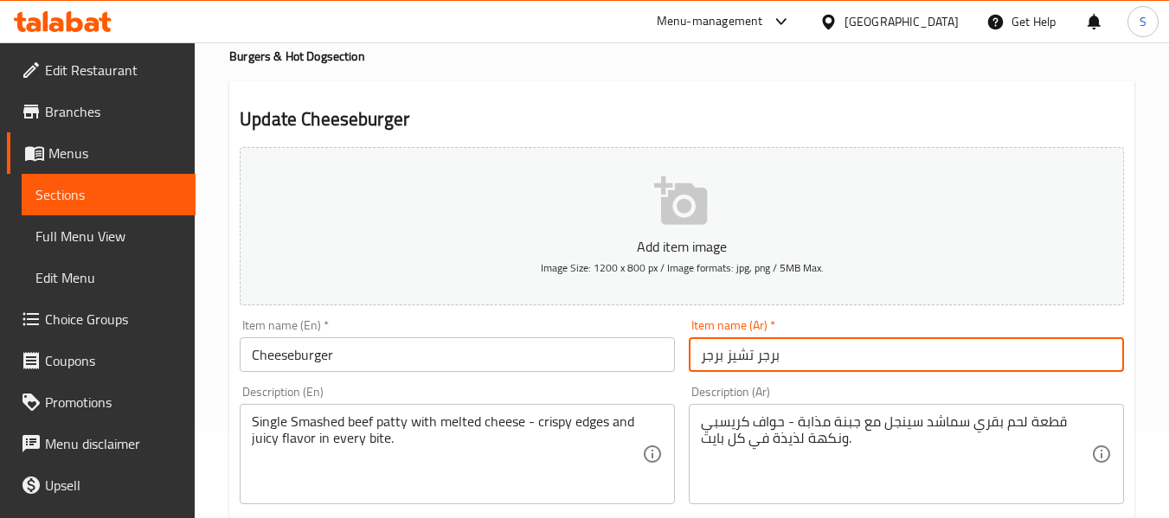
click at [770, 356] on input "برجر تشيز برجر" at bounding box center [906, 354] width 435 height 35
type input "تشيز برجر"
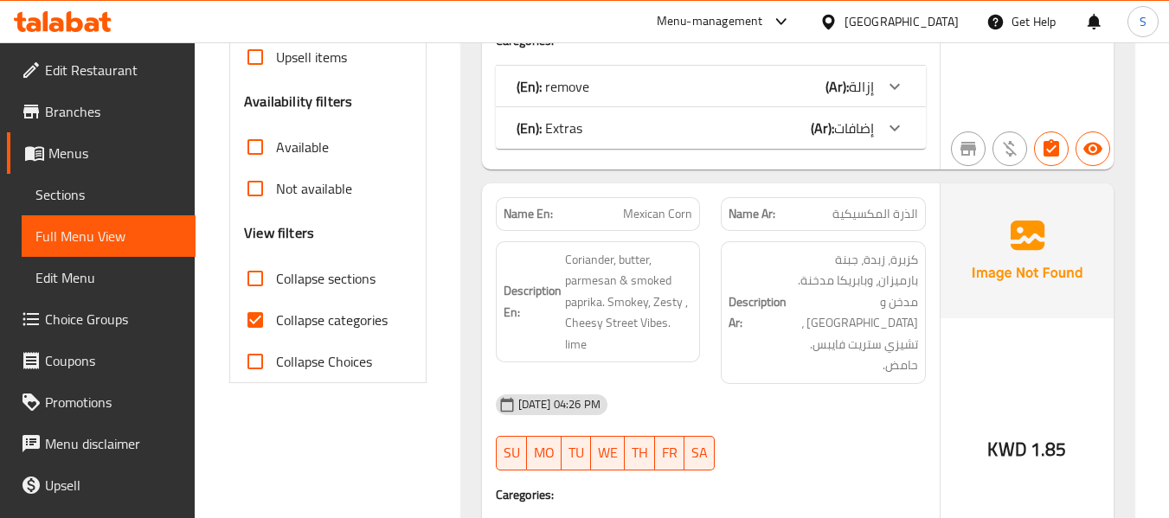
scroll to position [519, 0]
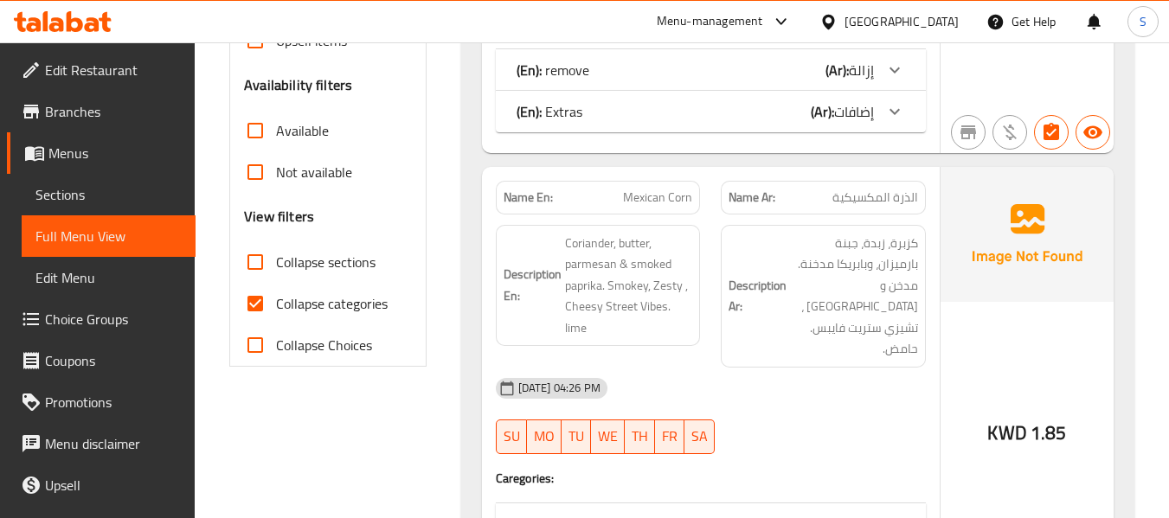
click at [339, 314] on span "Collapse categories" at bounding box center [332, 303] width 112 height 21
click at [276, 324] on input "Collapse categories" at bounding box center [255, 304] width 42 height 42
checkbox input "false"
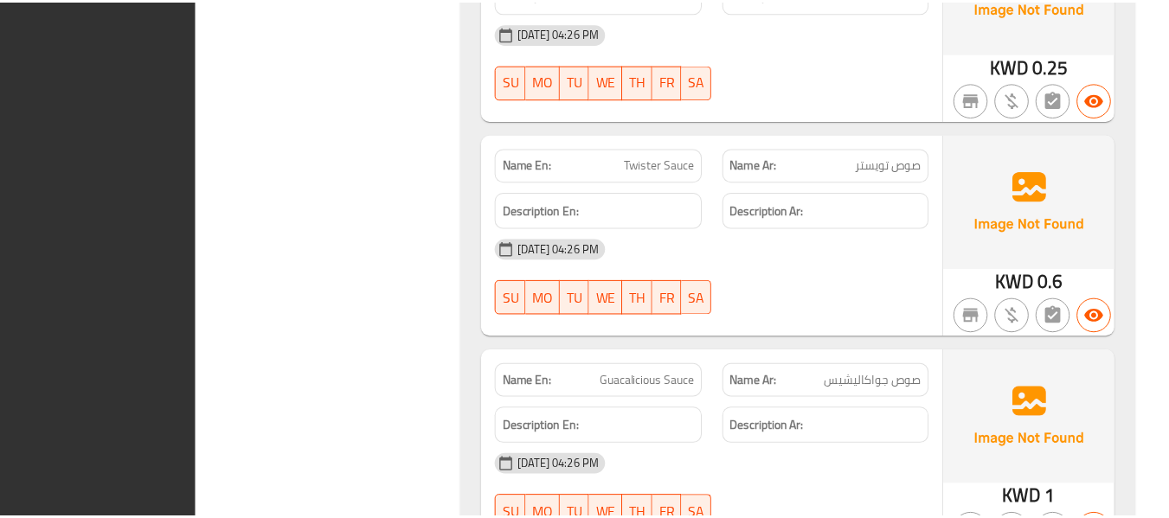
scroll to position [14484, 0]
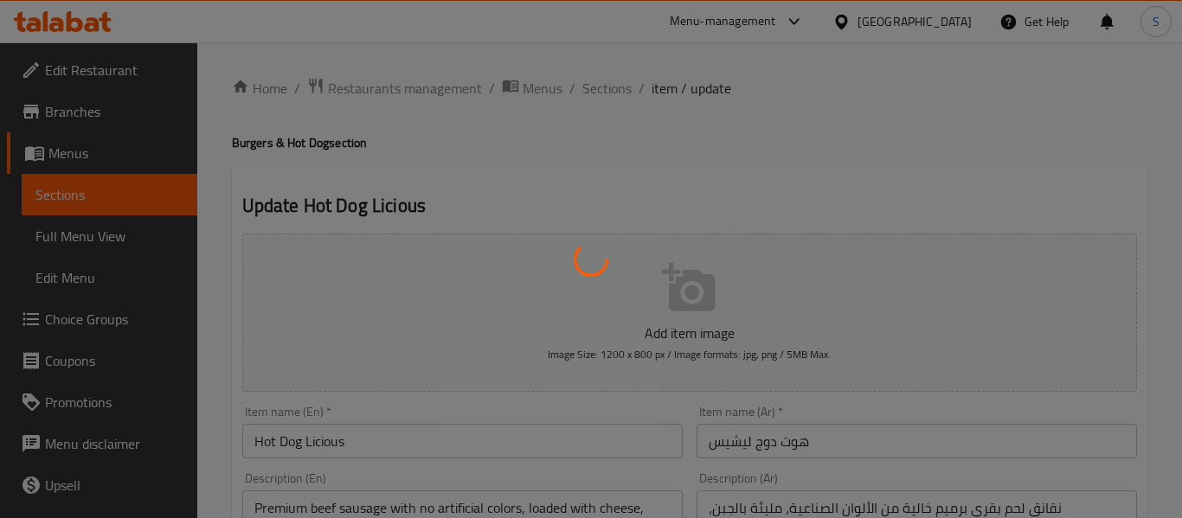
type input "إزالة:"
type input "0"
type input "4"
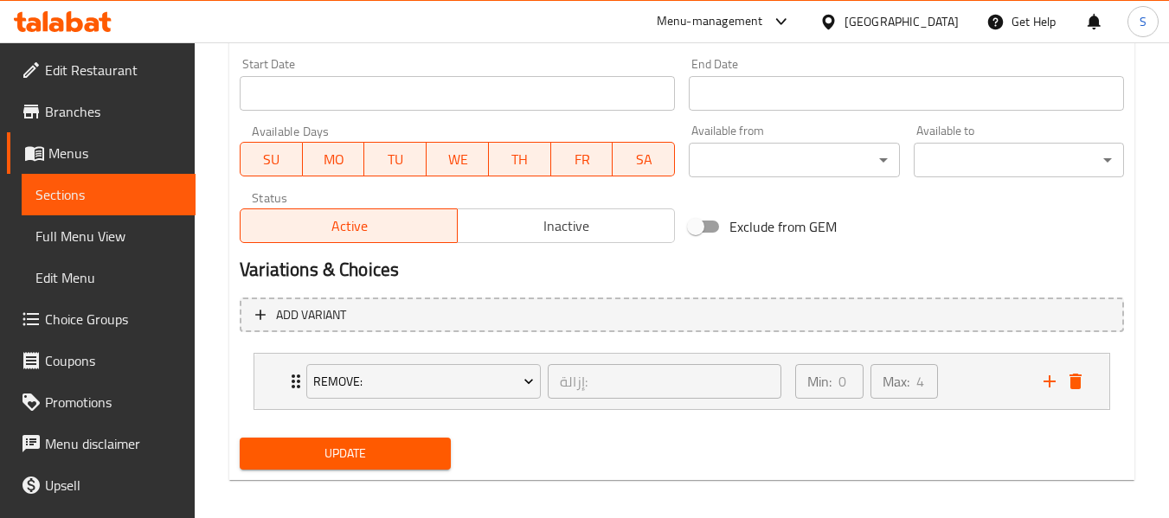
scroll to position [733, 0]
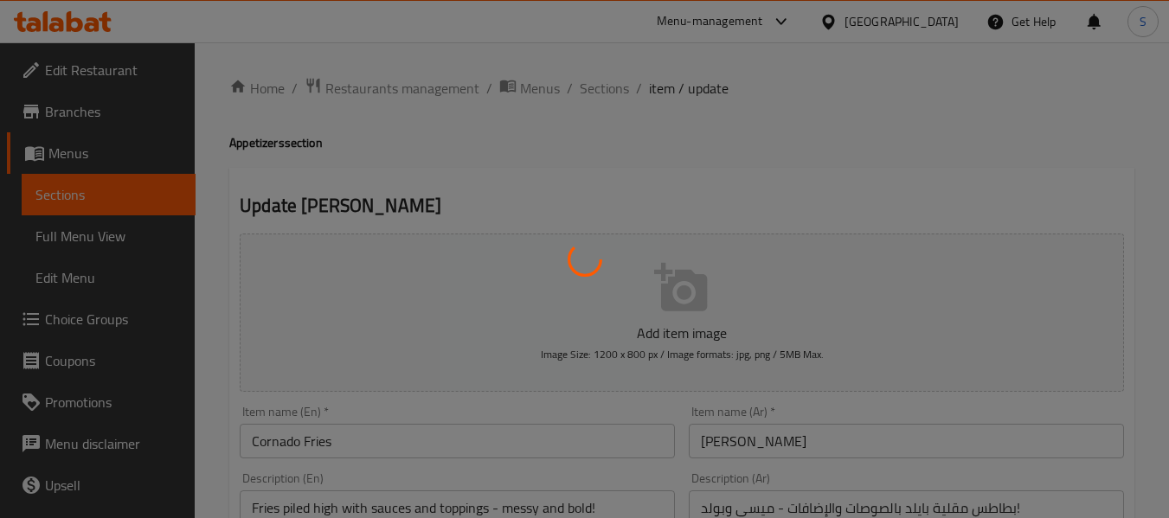
type input "إزالة :"
type input "0"
type input "2"
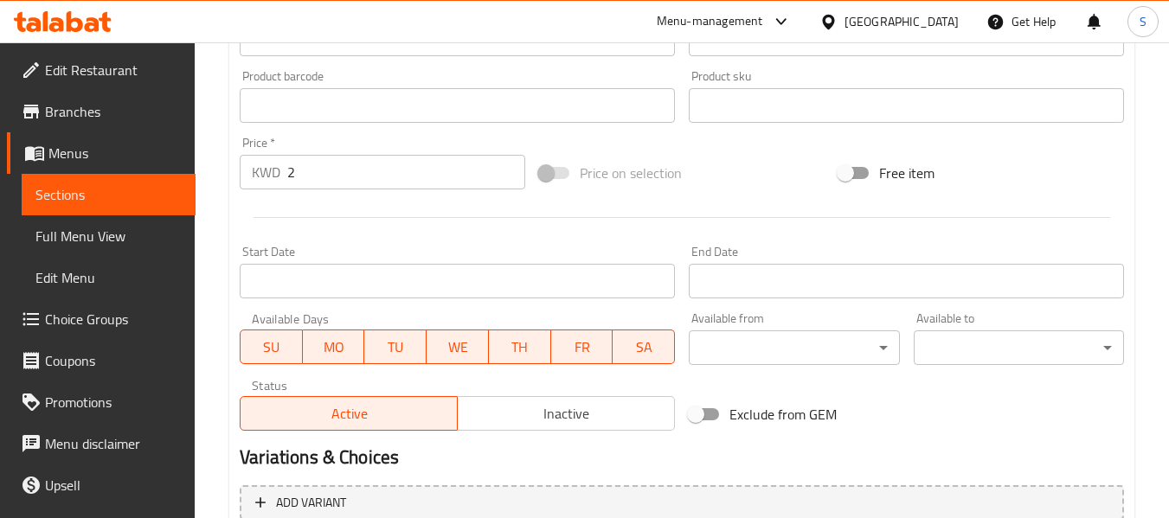
scroll to position [733, 0]
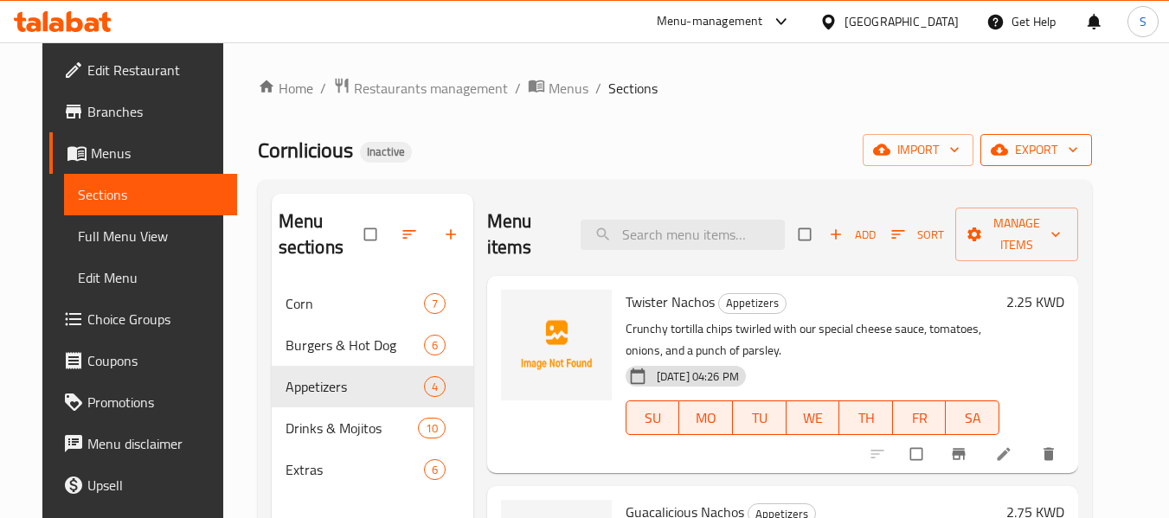
click at [1067, 145] on span "export" at bounding box center [1036, 150] width 84 height 22
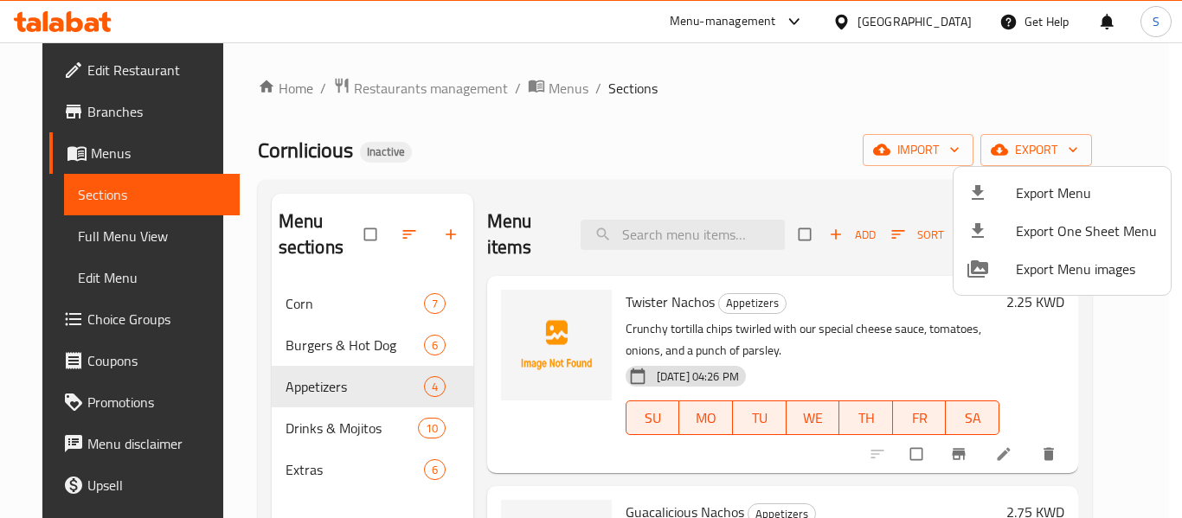
click at [1051, 190] on span "Export Menu" at bounding box center [1086, 193] width 141 height 21
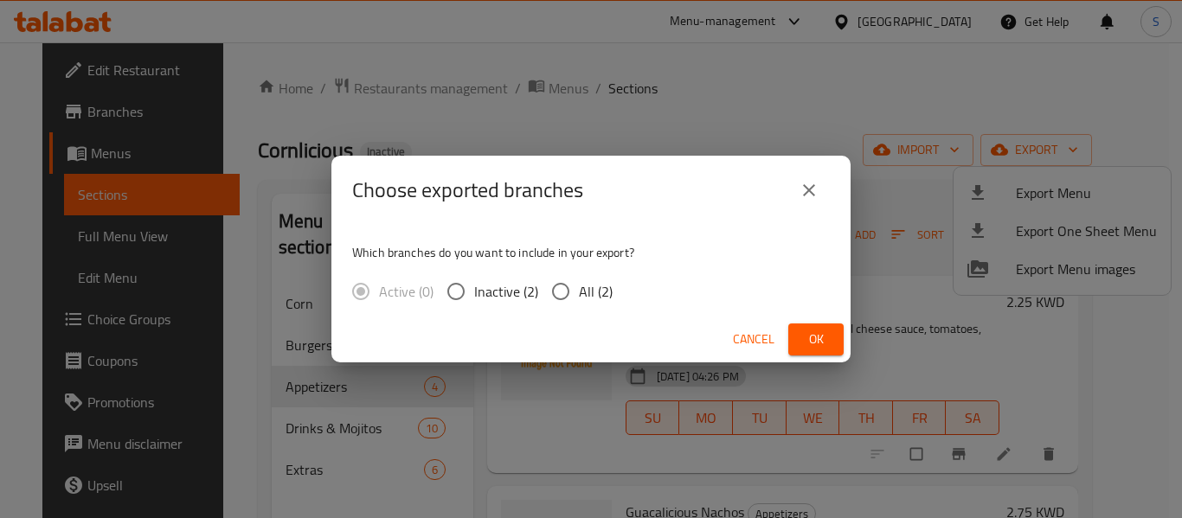
click at [577, 301] on input "All (2)" at bounding box center [560, 291] width 36 height 36
radio input "true"
click at [822, 338] on span "Ok" at bounding box center [816, 340] width 28 height 22
